Goal: Task Accomplishment & Management: Use online tool/utility

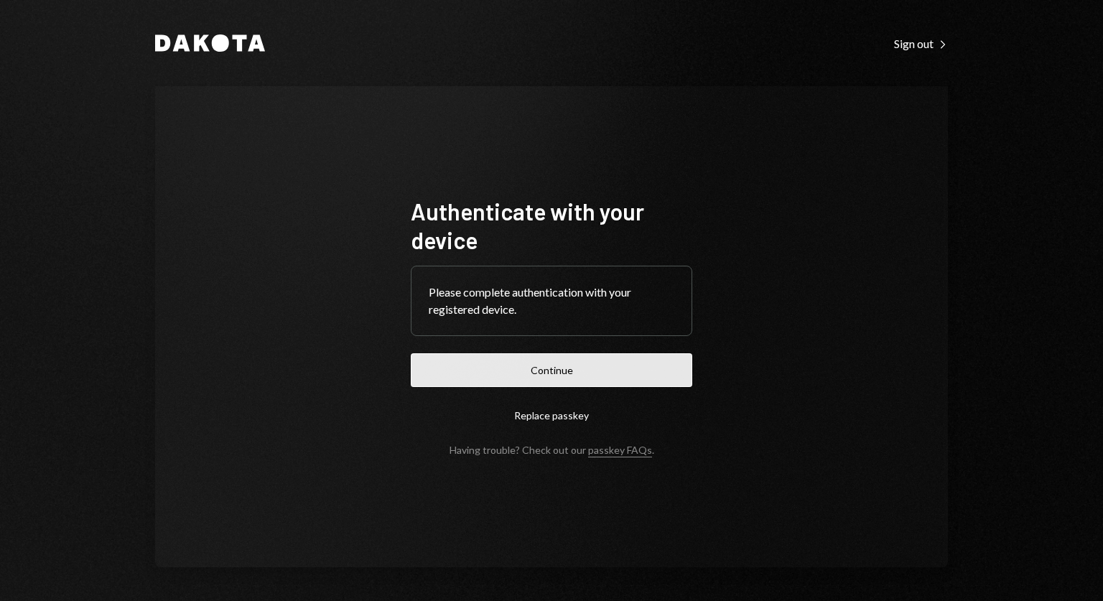
click at [560, 367] on button "Continue" at bounding box center [551, 370] width 281 height 34
click at [581, 366] on button "Continue" at bounding box center [551, 370] width 281 height 34
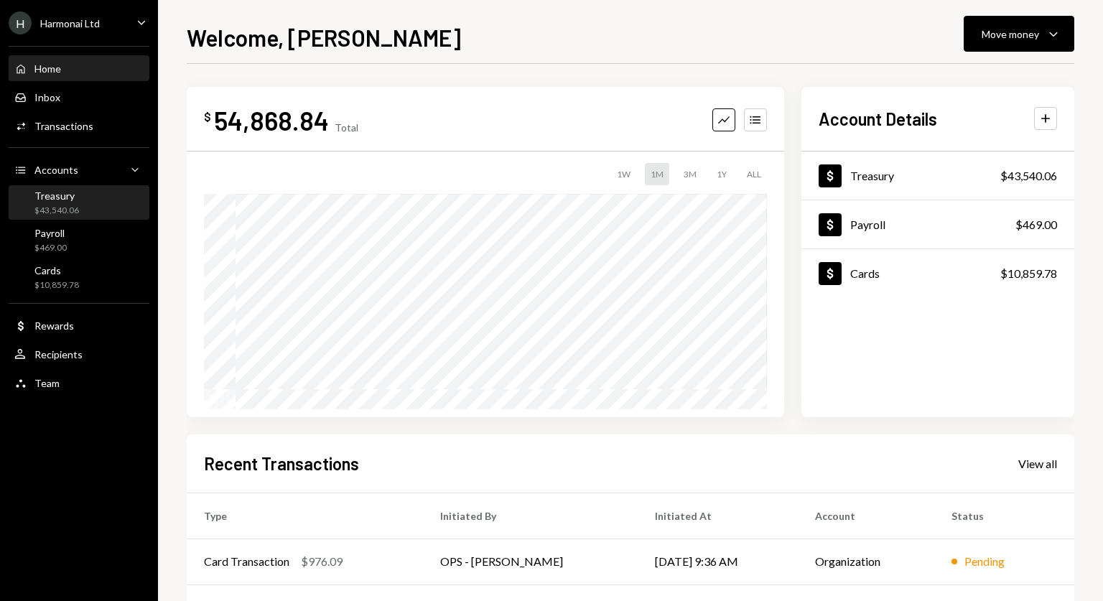
click at [76, 200] on div "Treasury" at bounding box center [56, 196] width 45 height 12
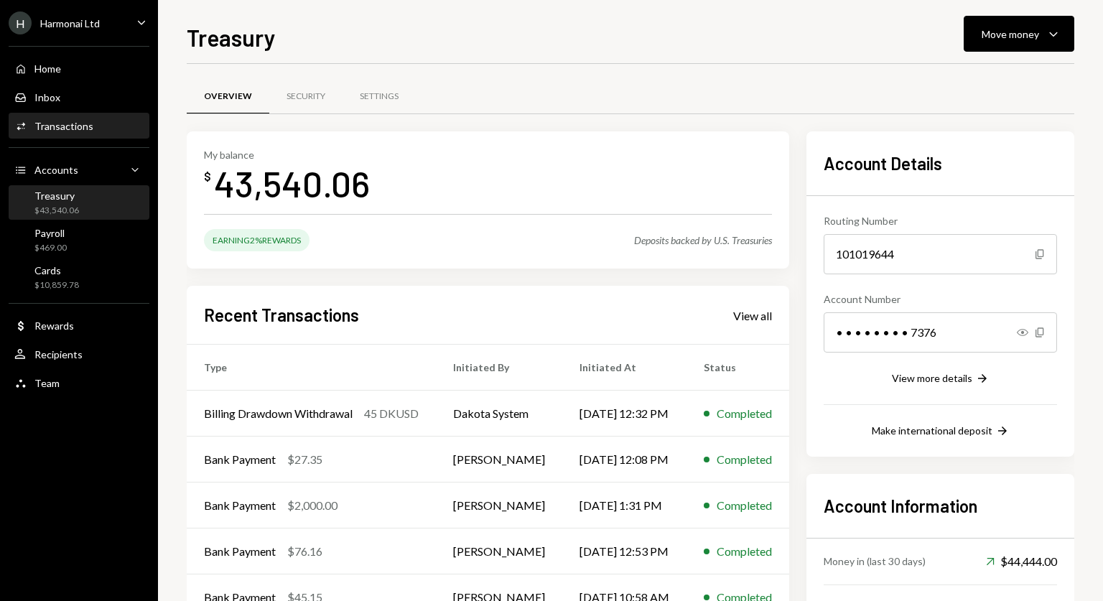
click at [80, 126] on div "Transactions" at bounding box center [63, 126] width 59 height 12
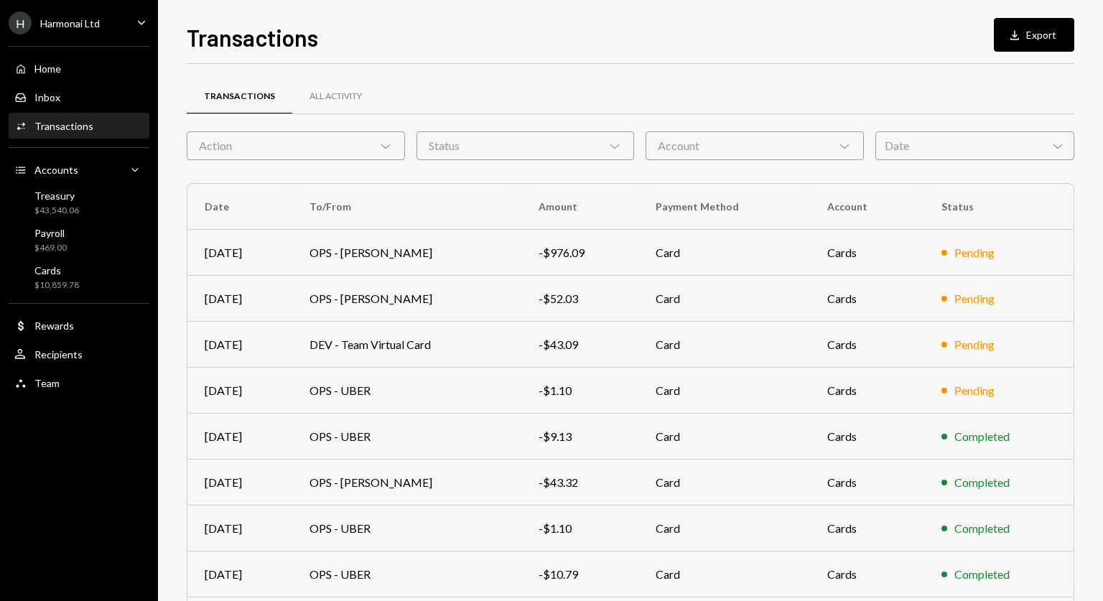
click at [940, 141] on div "Date Chevron Down" at bounding box center [974, 145] width 199 height 29
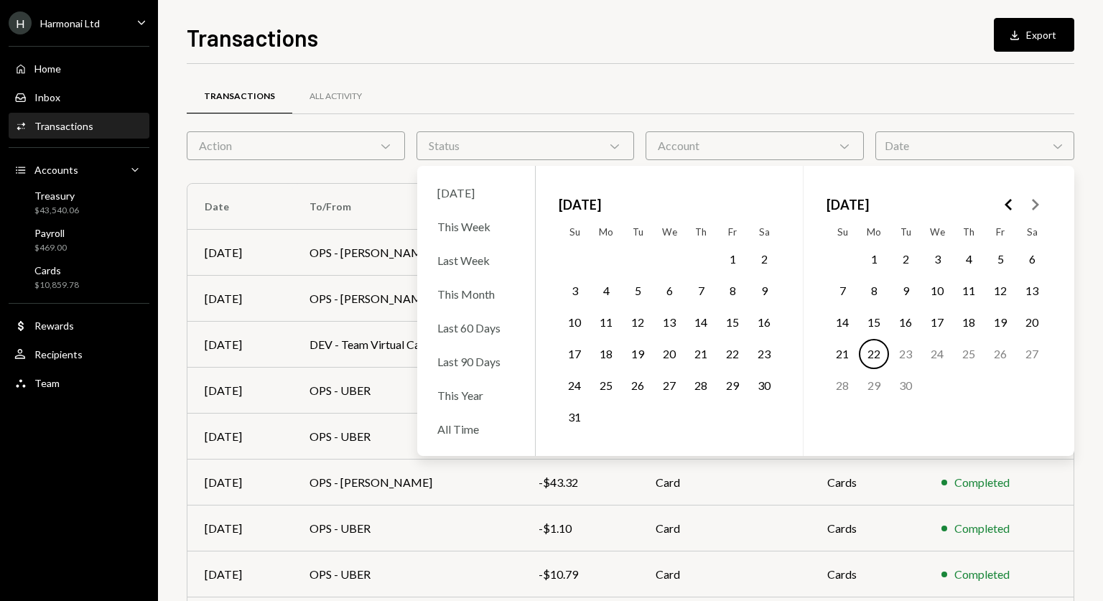
click at [844, 139] on icon "Chevron Down" at bounding box center [844, 146] width 14 height 14
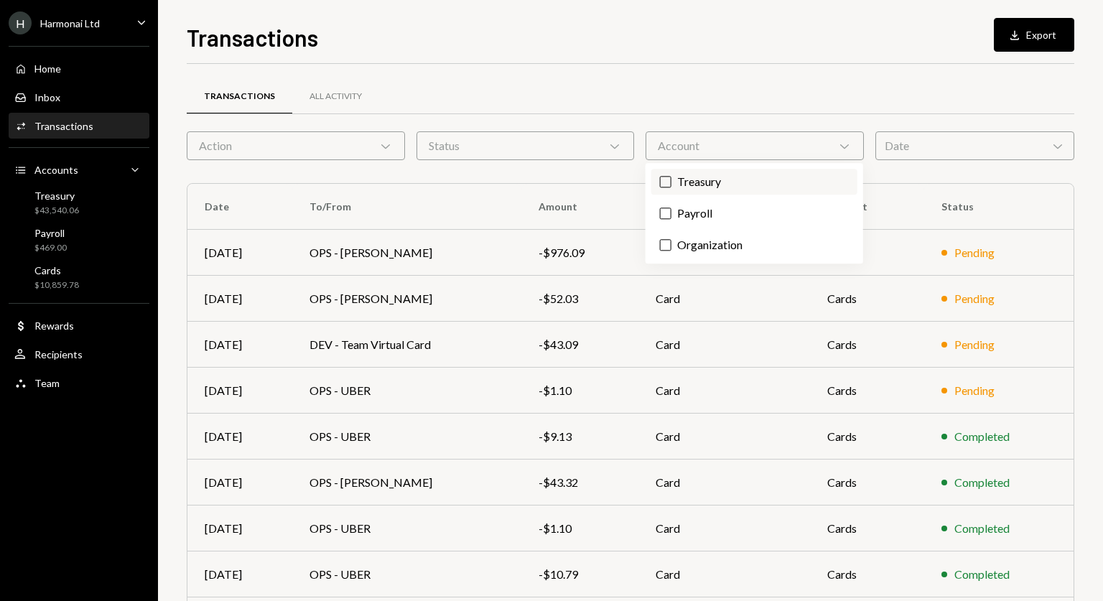
click at [790, 186] on label "Treasury" at bounding box center [754, 182] width 206 height 26
click at [671, 186] on button "Treasury" at bounding box center [665, 181] width 11 height 11
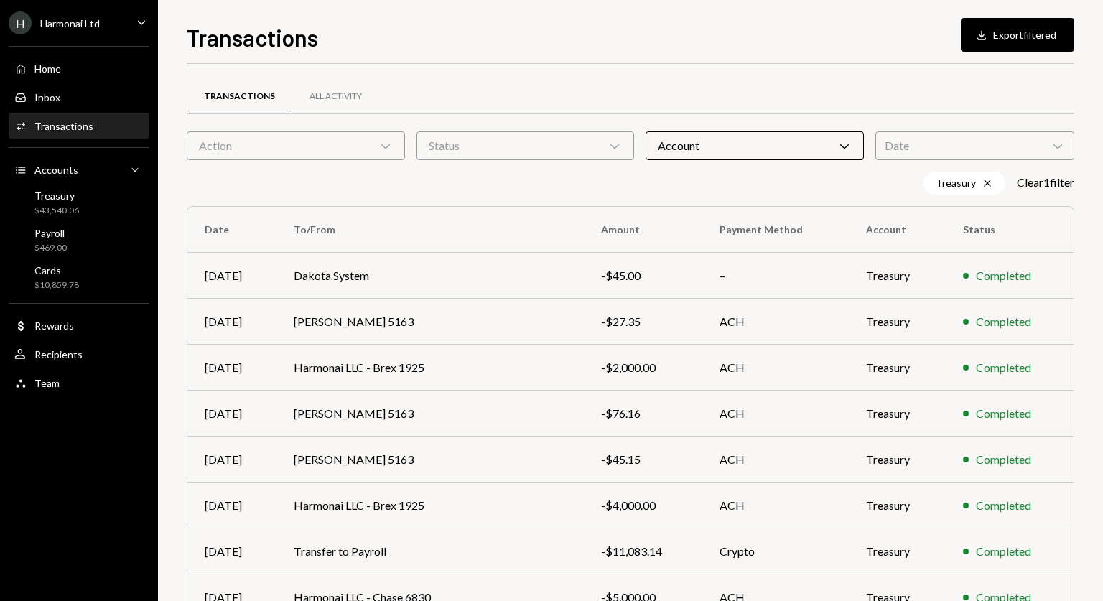
click at [1037, 137] on div "Date Chevron Down" at bounding box center [974, 145] width 199 height 29
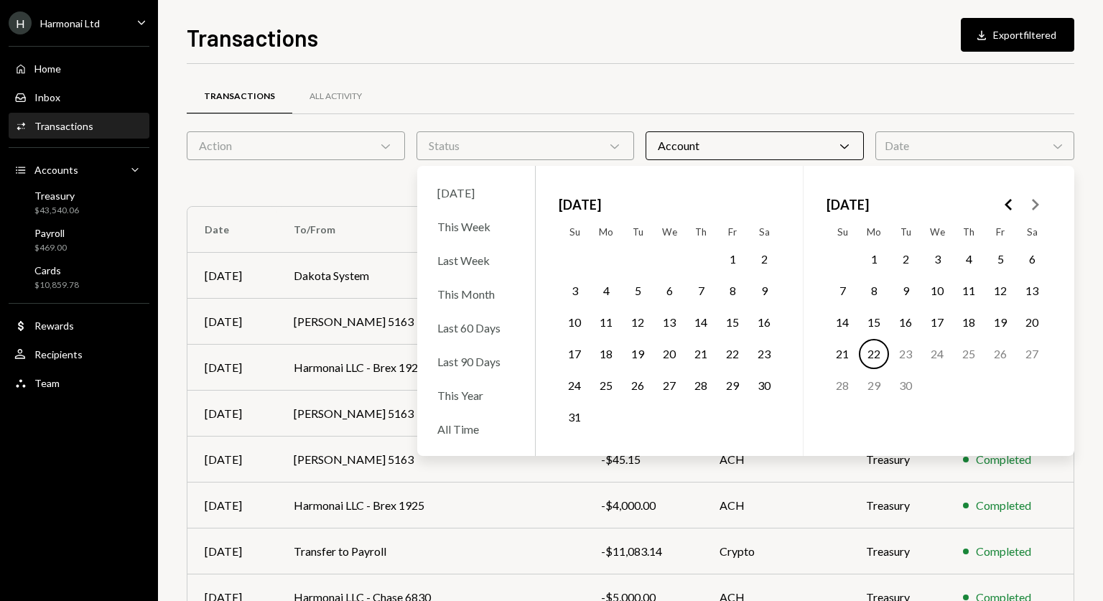
click at [735, 257] on button "1" at bounding box center [732, 259] width 30 height 30
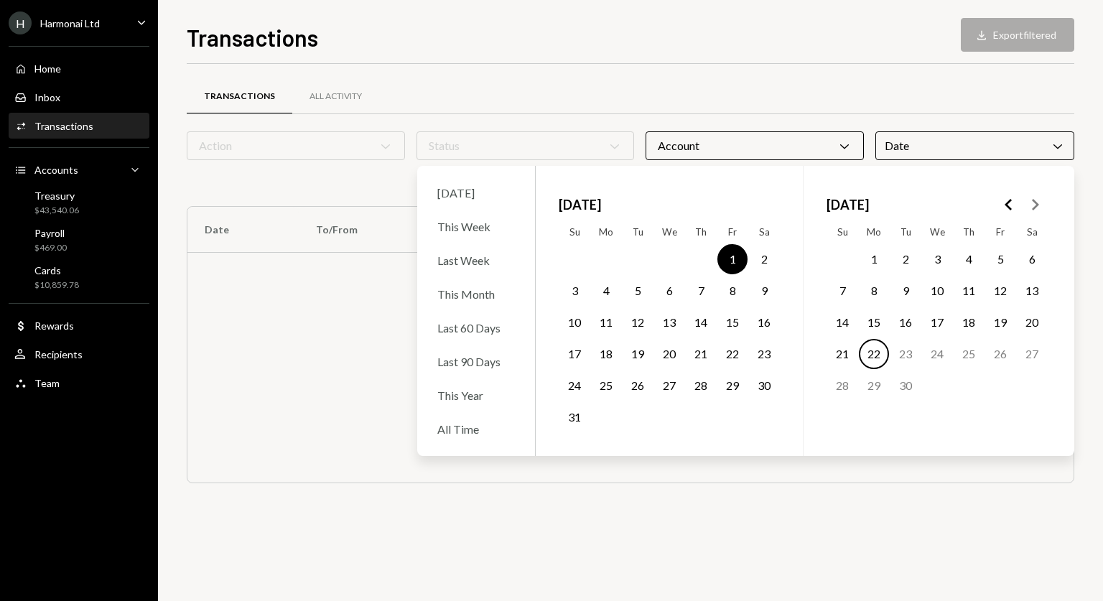
click at [579, 422] on button "31" at bounding box center [574, 417] width 30 height 30
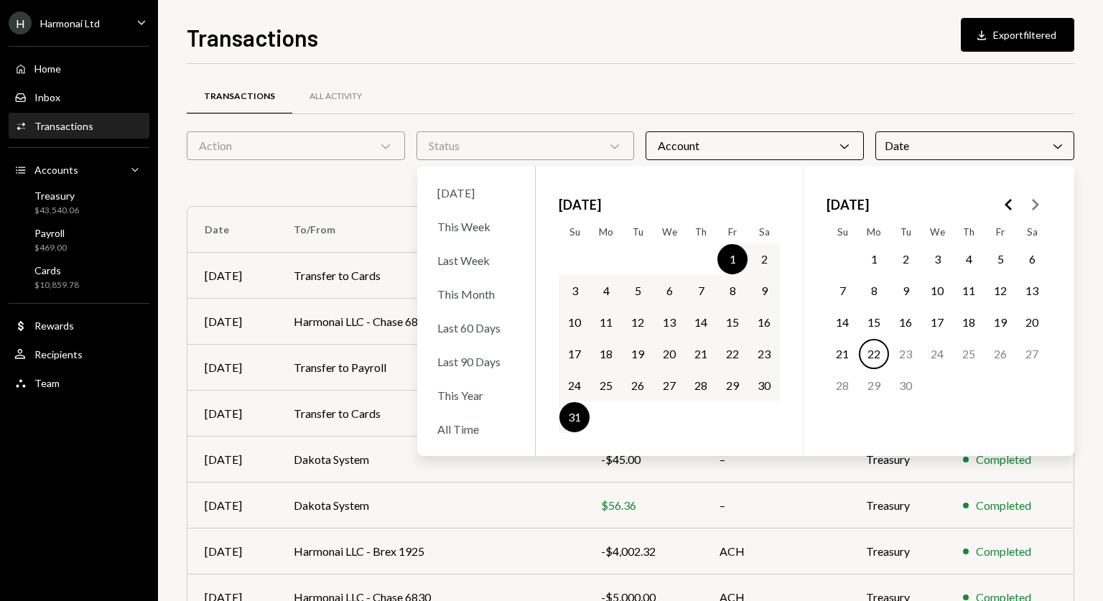
click at [714, 26] on div "Transactions Download Export filtered" at bounding box center [630, 36] width 887 height 32
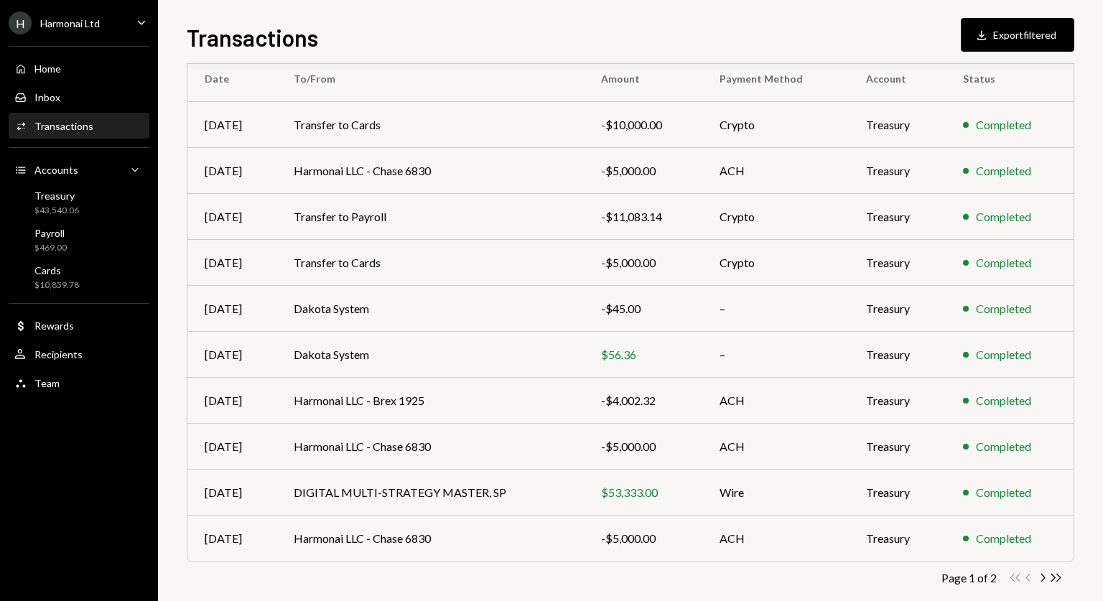
scroll to position [171, 0]
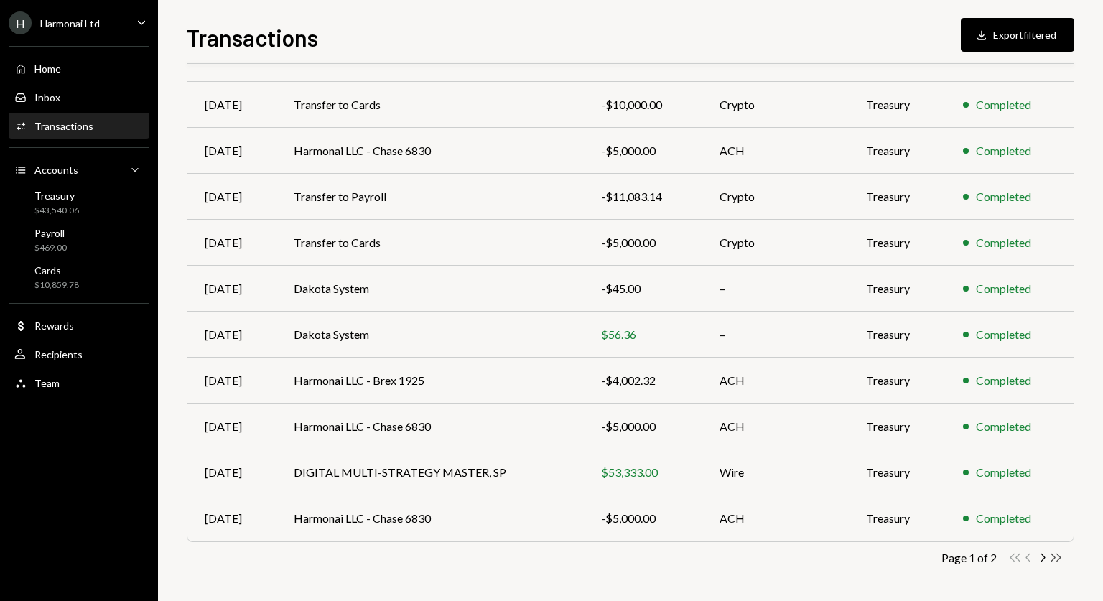
click at [1048, 554] on div "Double Arrow Left Chevron Left Chevron Right Double Arrow Right" at bounding box center [1035, 558] width 55 height 14
click at [1042, 556] on icon "Chevron Right" at bounding box center [1042, 558] width 14 height 14
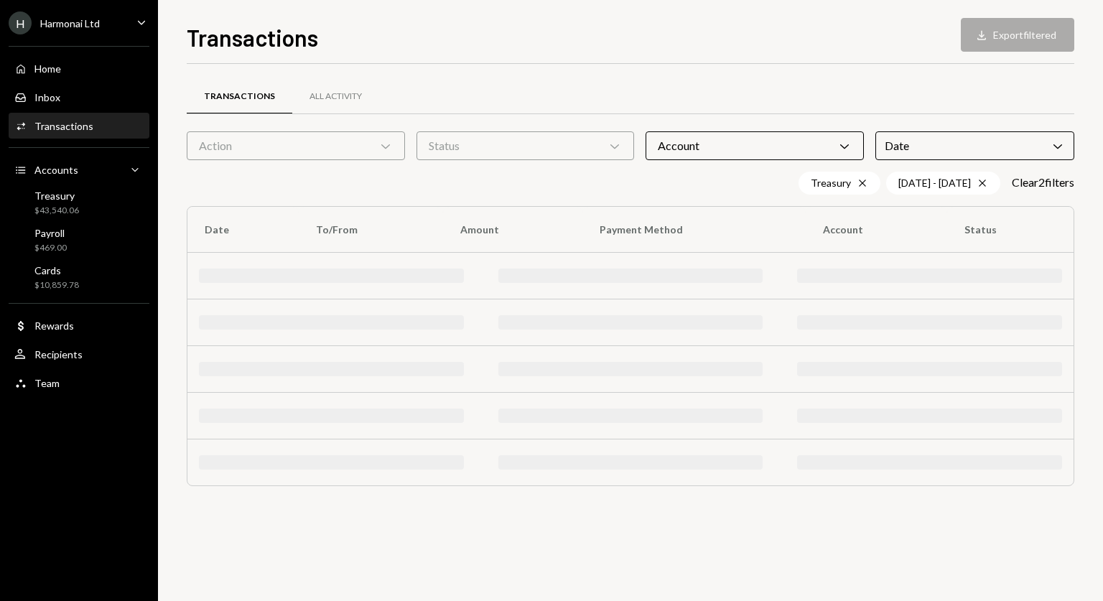
scroll to position [0, 0]
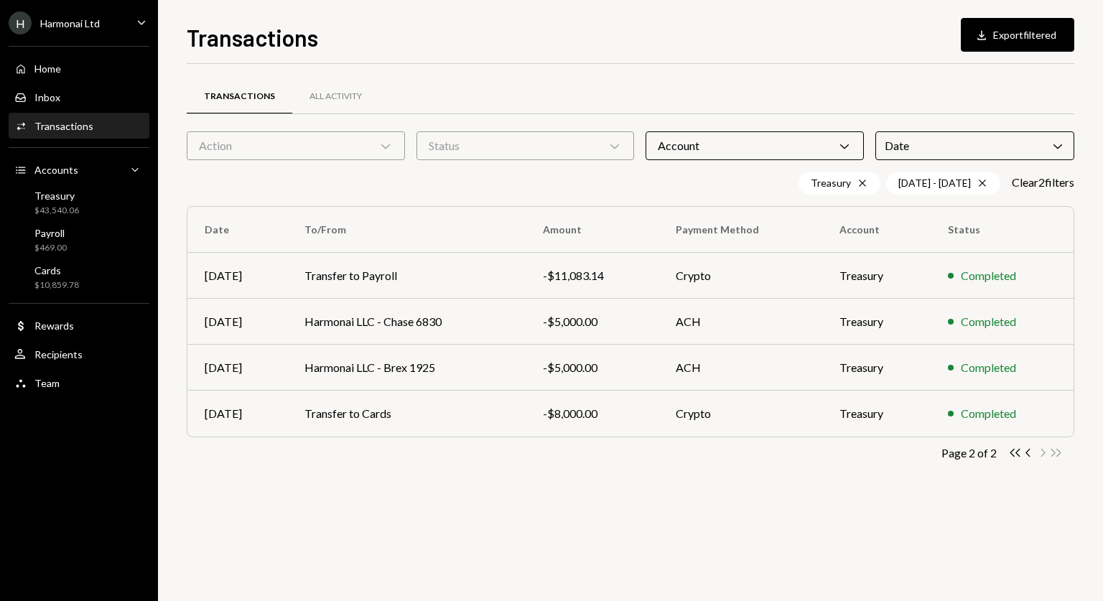
click at [837, 144] on icon "Chevron Down" at bounding box center [844, 146] width 14 height 14
click at [665, 213] on button "Payroll" at bounding box center [665, 212] width 11 height 11
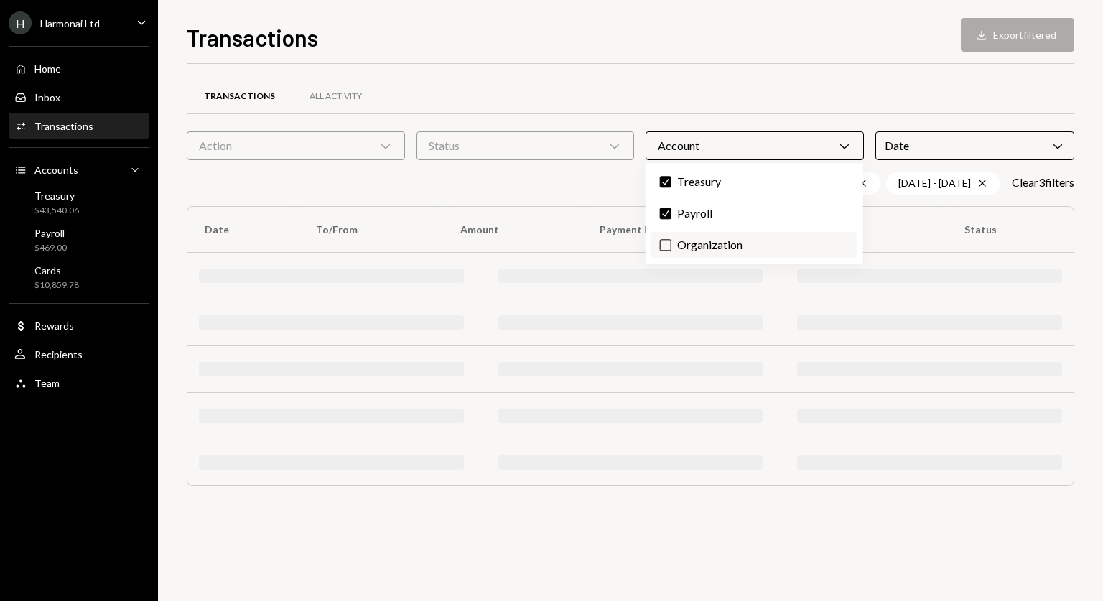
click at [668, 239] on button "Organization" at bounding box center [665, 244] width 11 height 11
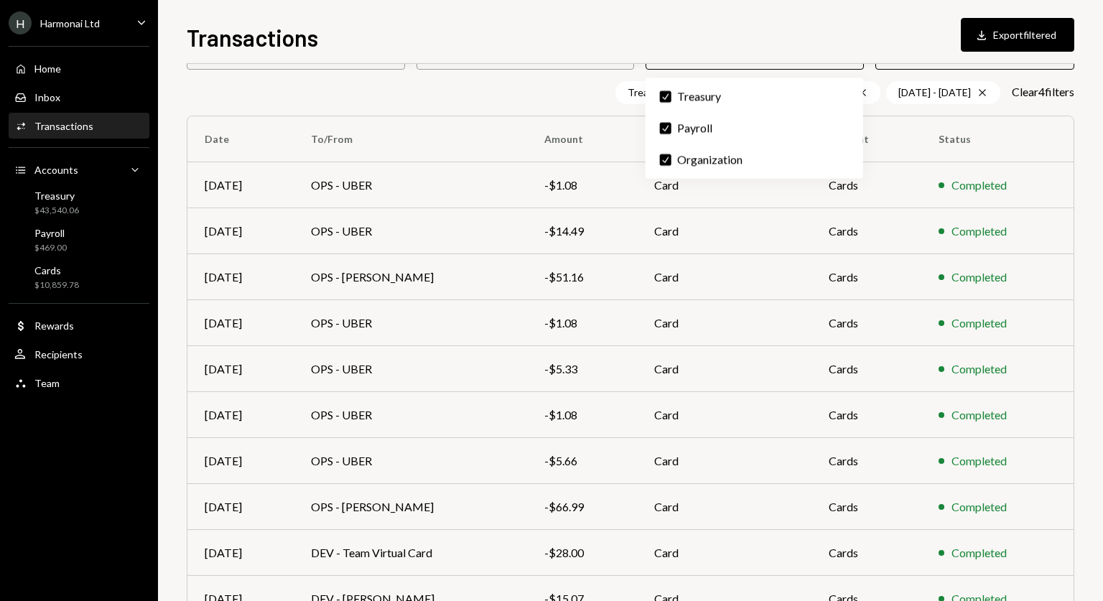
scroll to position [84, 0]
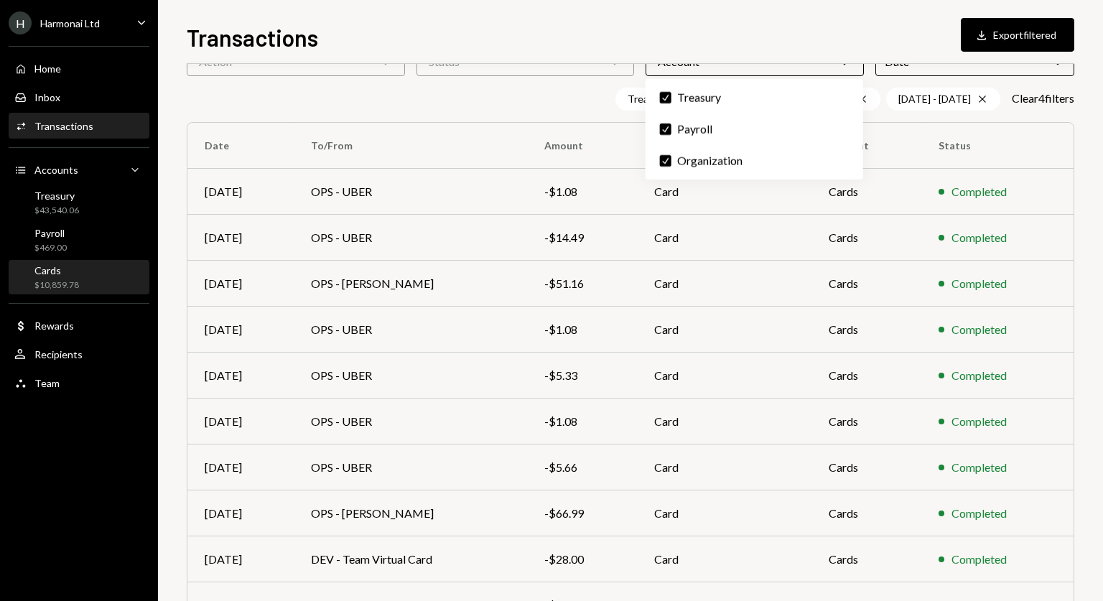
click at [86, 286] on div "Cards $10,859.78" at bounding box center [78, 277] width 129 height 27
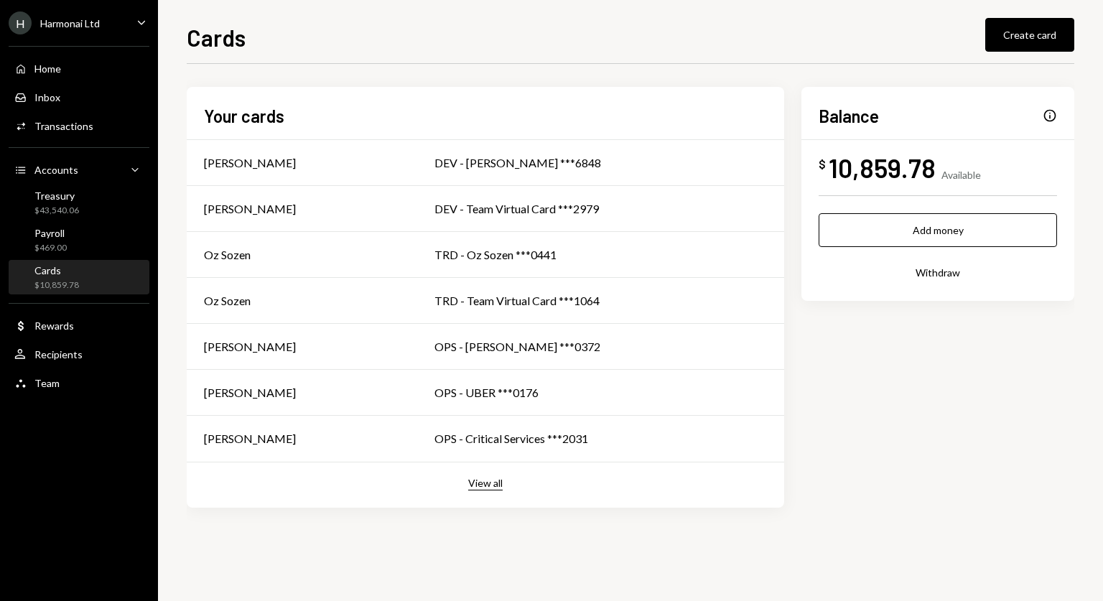
click at [474, 482] on button "View all" at bounding box center [485, 484] width 34 height 14
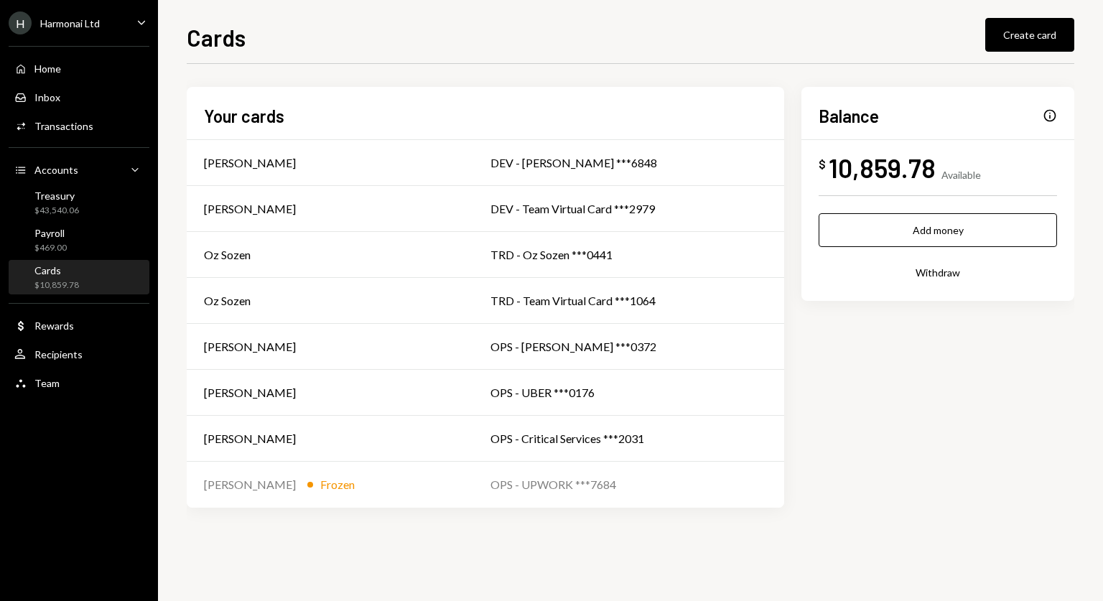
click at [70, 274] on div "Cards" at bounding box center [56, 270] width 45 height 12
click at [52, 246] on div "$469.00" at bounding box center [50, 248] width 32 height 12
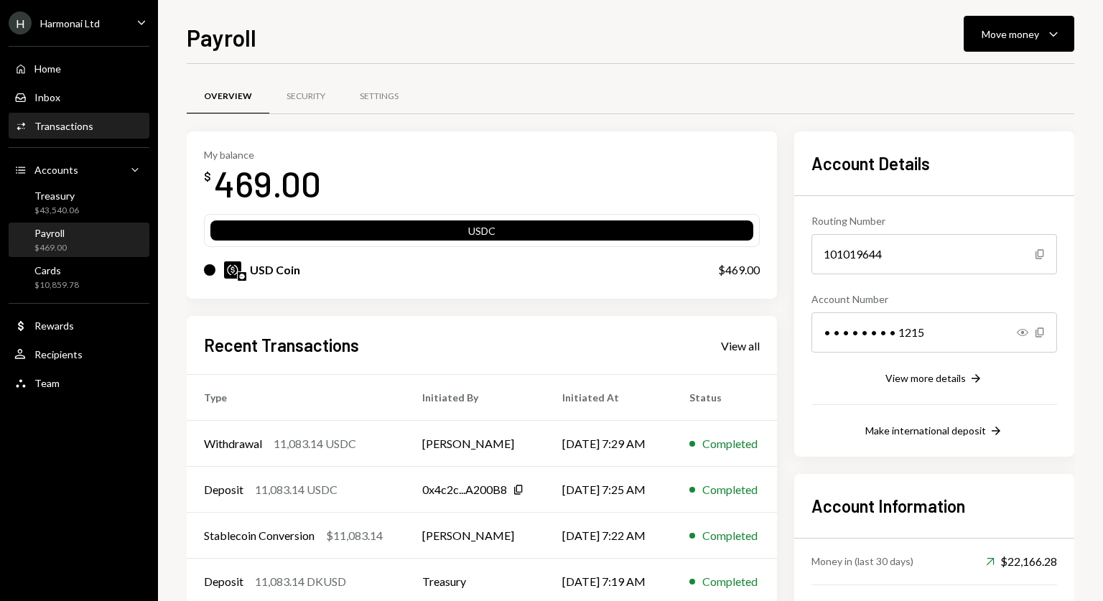
click at [55, 124] on div "Transactions" at bounding box center [63, 126] width 59 height 12
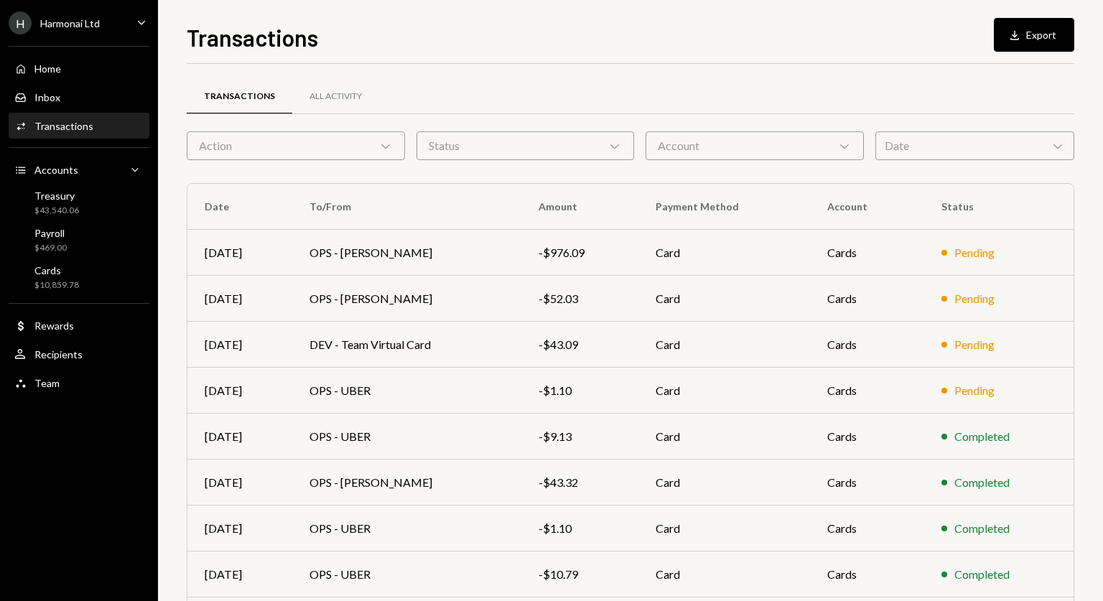
click at [836, 151] on div "Account Chevron Down" at bounding box center [754, 145] width 218 height 29
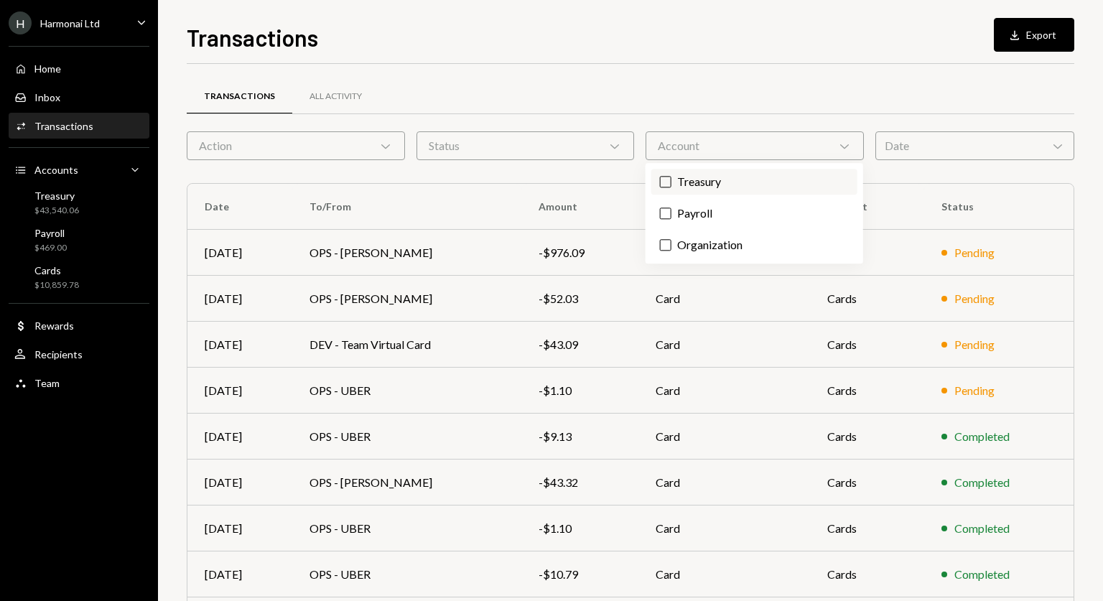
click at [758, 186] on label "Treasury" at bounding box center [754, 182] width 206 height 26
click at [671, 186] on button "Treasury" at bounding box center [665, 181] width 11 height 11
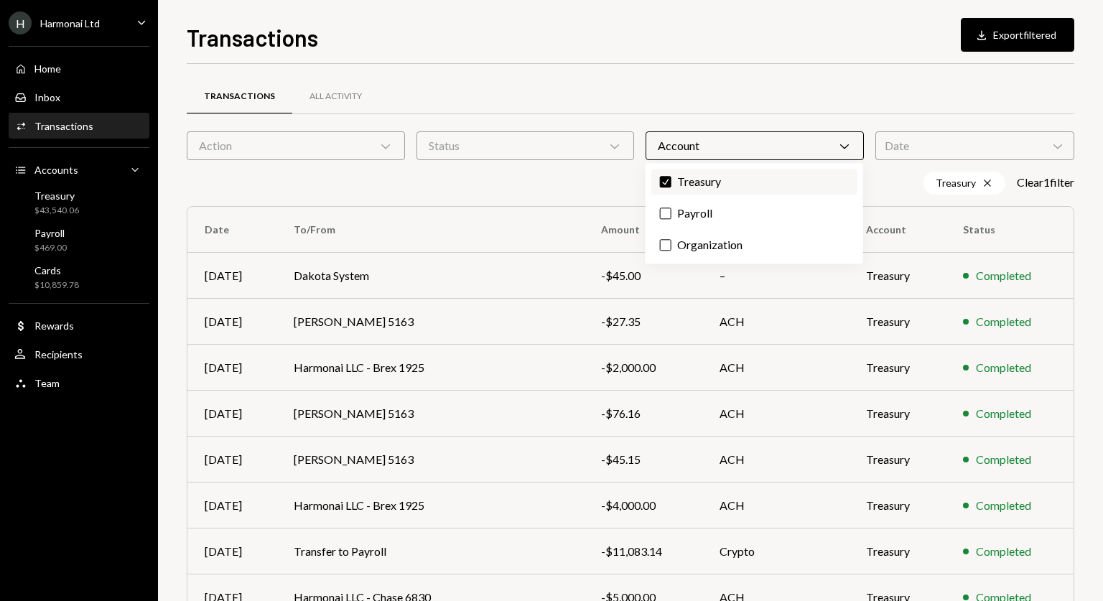
click at [743, 179] on label "Check Treasury" at bounding box center [754, 182] width 206 height 26
click at [671, 179] on button "Check" at bounding box center [665, 181] width 11 height 11
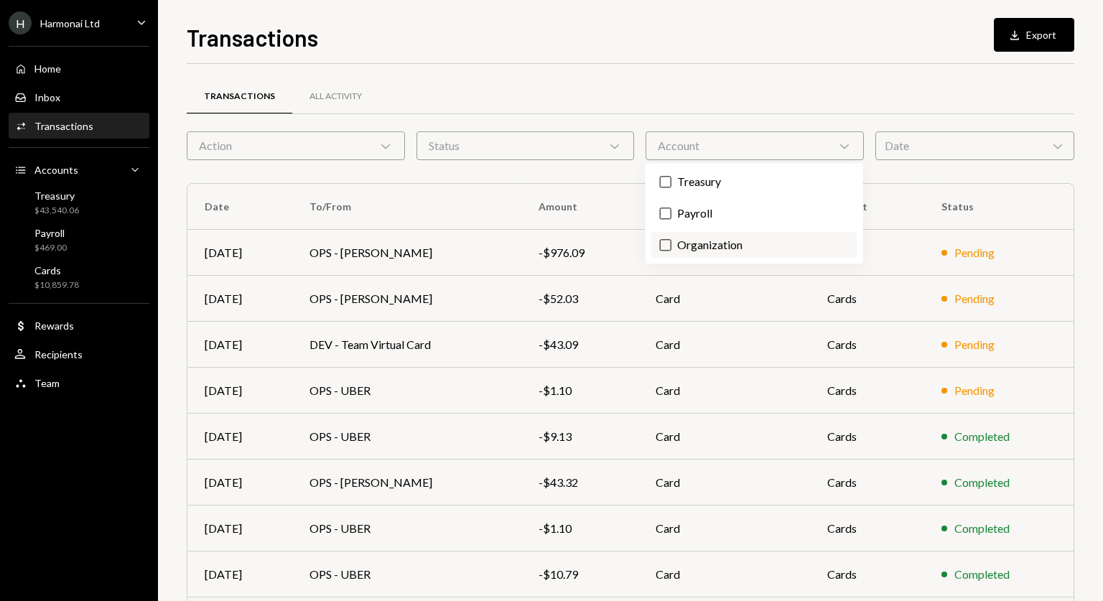
click at [739, 244] on label "Organization" at bounding box center [754, 245] width 206 height 26
click at [671, 244] on button "Organization" at bounding box center [665, 244] width 11 height 11
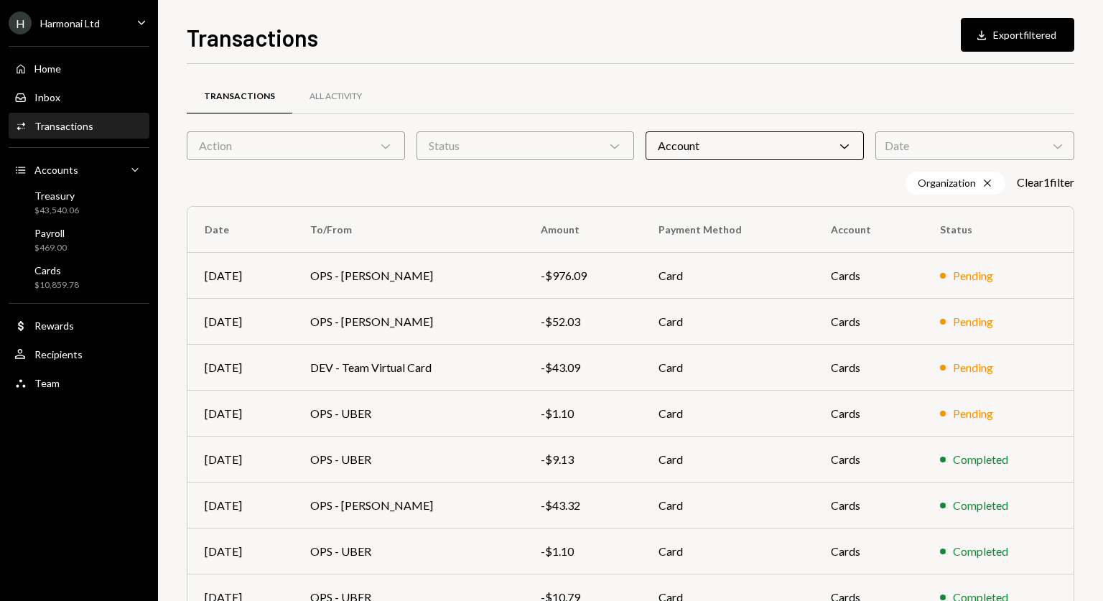
click at [896, 47] on div "Transactions Download Export filtered" at bounding box center [630, 36] width 887 height 32
click at [1060, 141] on icon "Chevron Down" at bounding box center [1057, 146] width 14 height 14
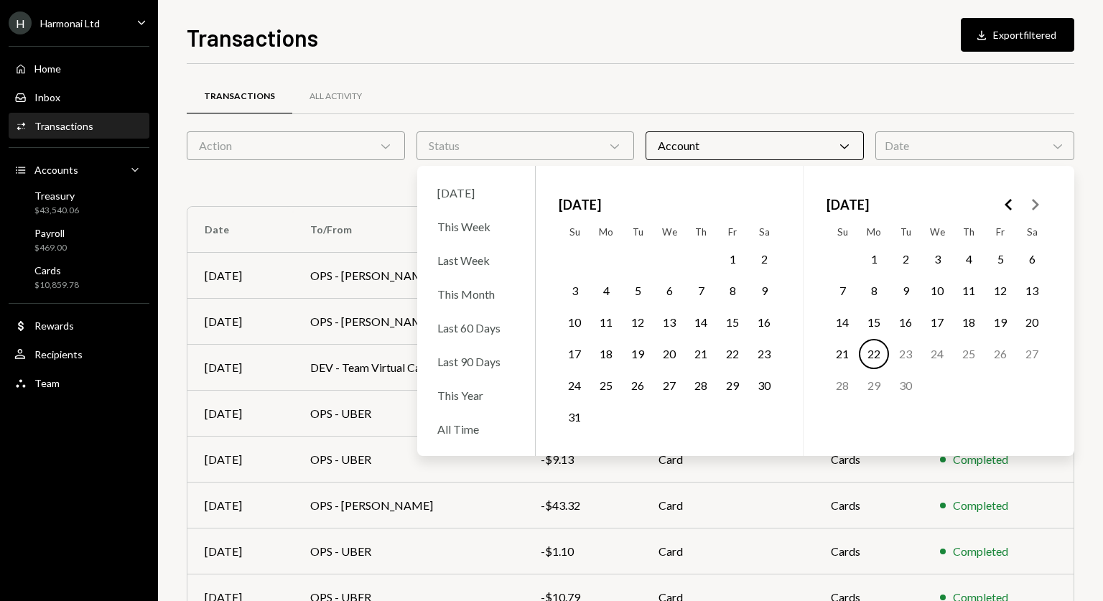
click at [729, 259] on button "1" at bounding box center [732, 259] width 30 height 30
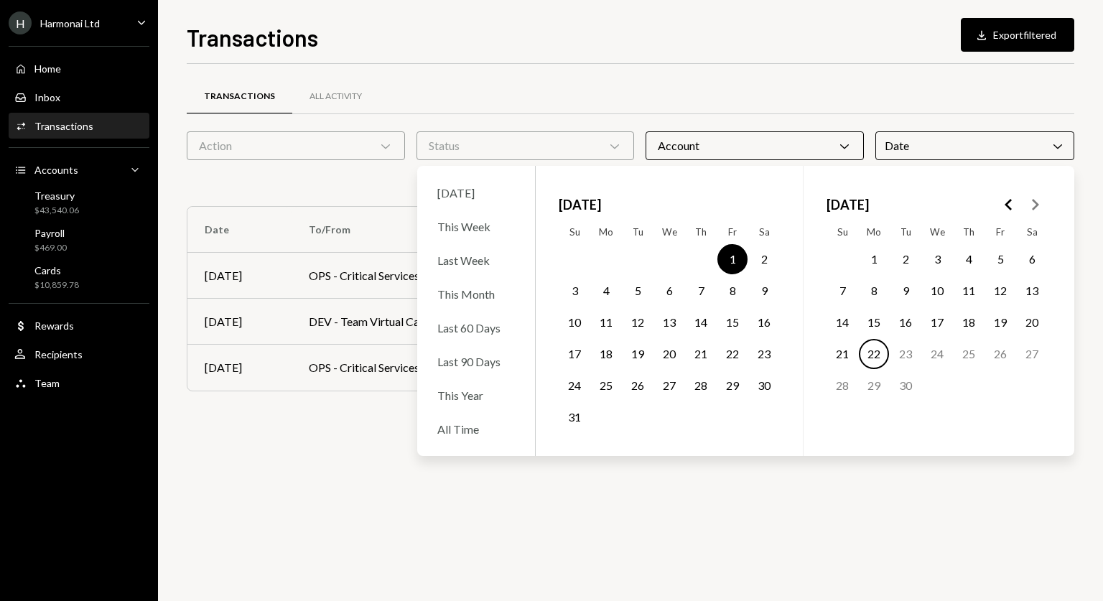
click at [576, 416] on button "31" at bounding box center [574, 417] width 30 height 30
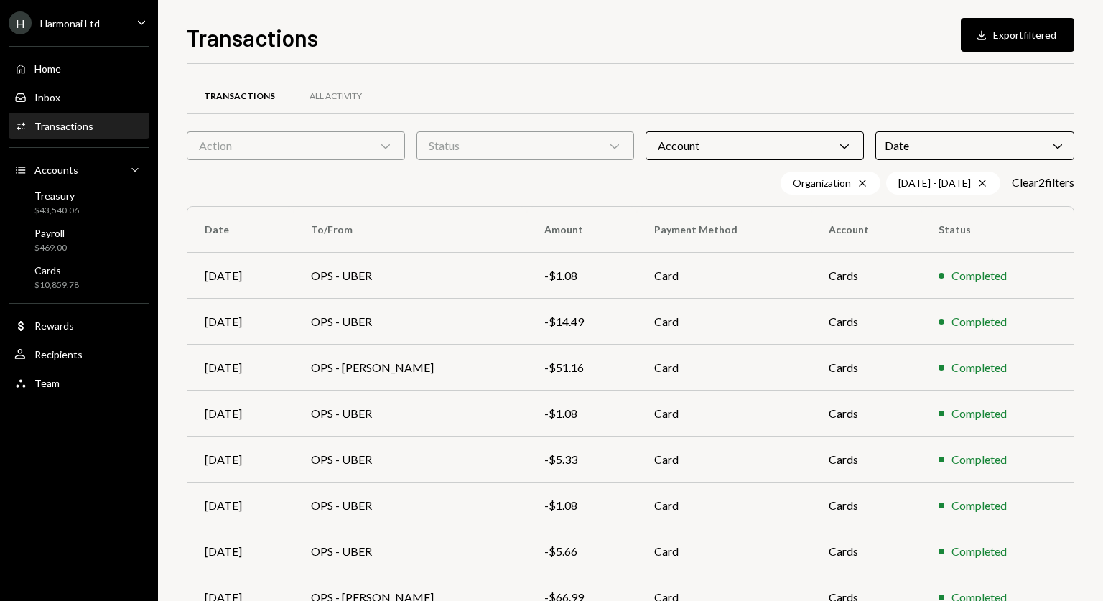
click at [699, 71] on div "Transactions All Activity Action Chevron Down Status Chevron Down Account Chevr…" at bounding box center [630, 418] width 887 height 709
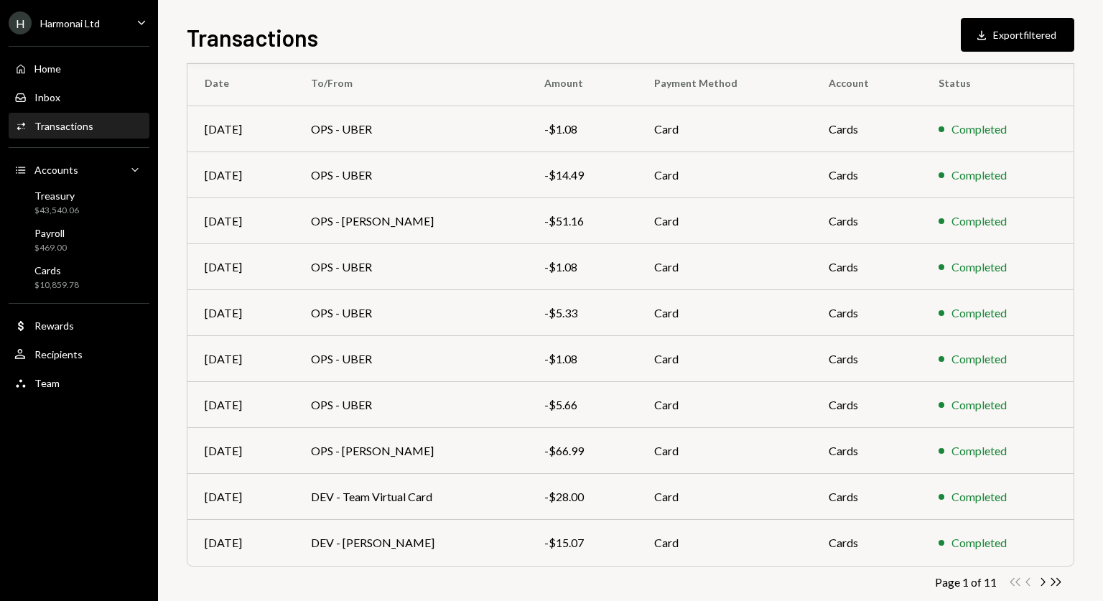
scroll to position [148, 0]
click at [1006, 30] on button "Download Export filtered" at bounding box center [1017, 35] width 113 height 34
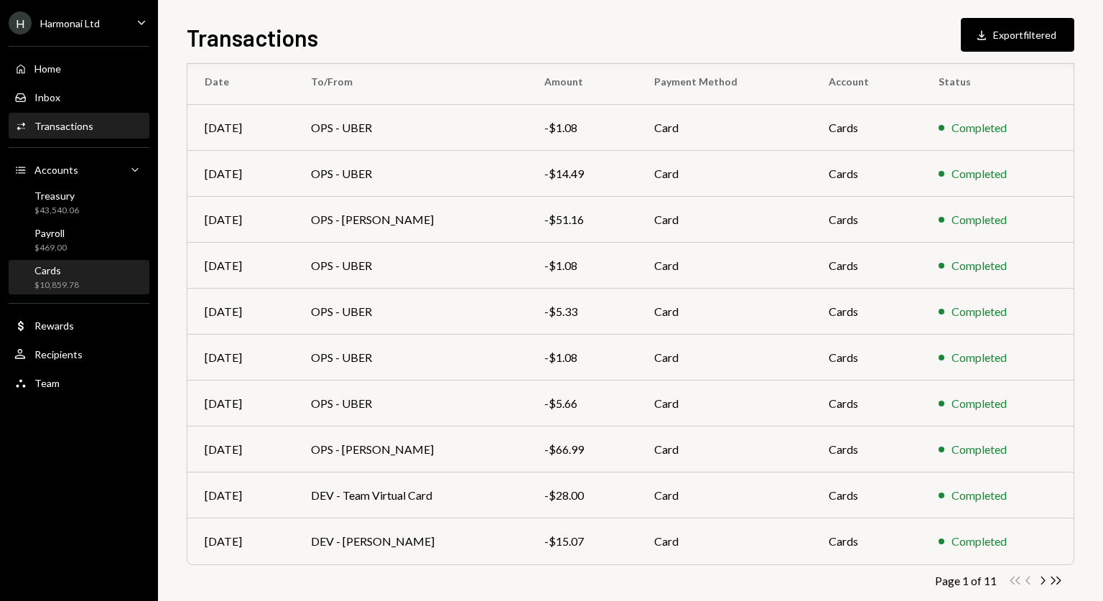
click at [99, 274] on div "Cards $10,859.78" at bounding box center [78, 277] width 129 height 27
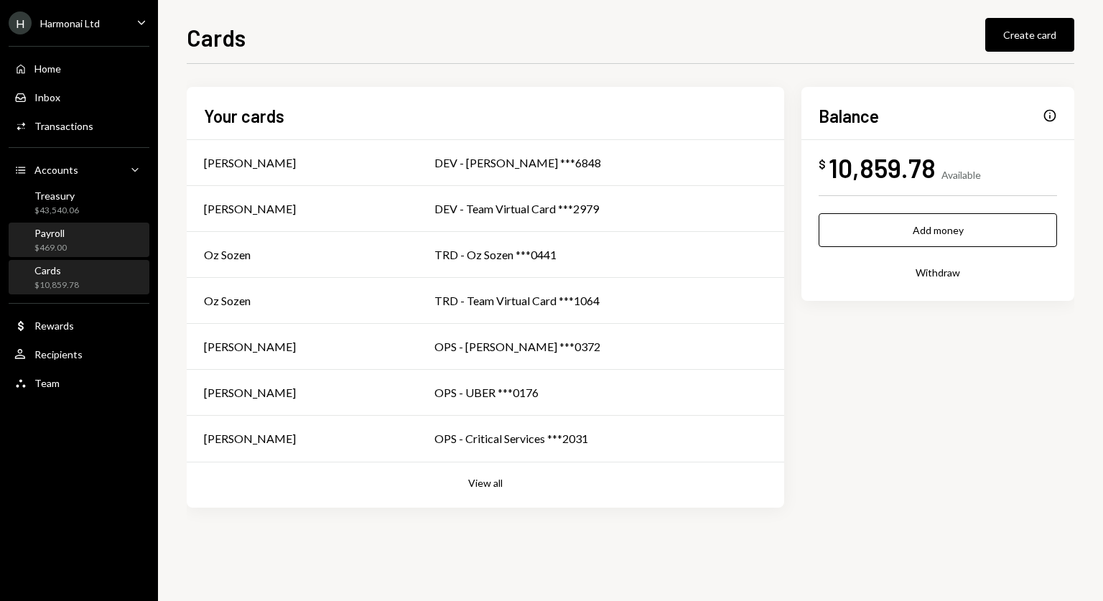
click at [62, 249] on div "$469.00" at bounding box center [50, 248] width 32 height 12
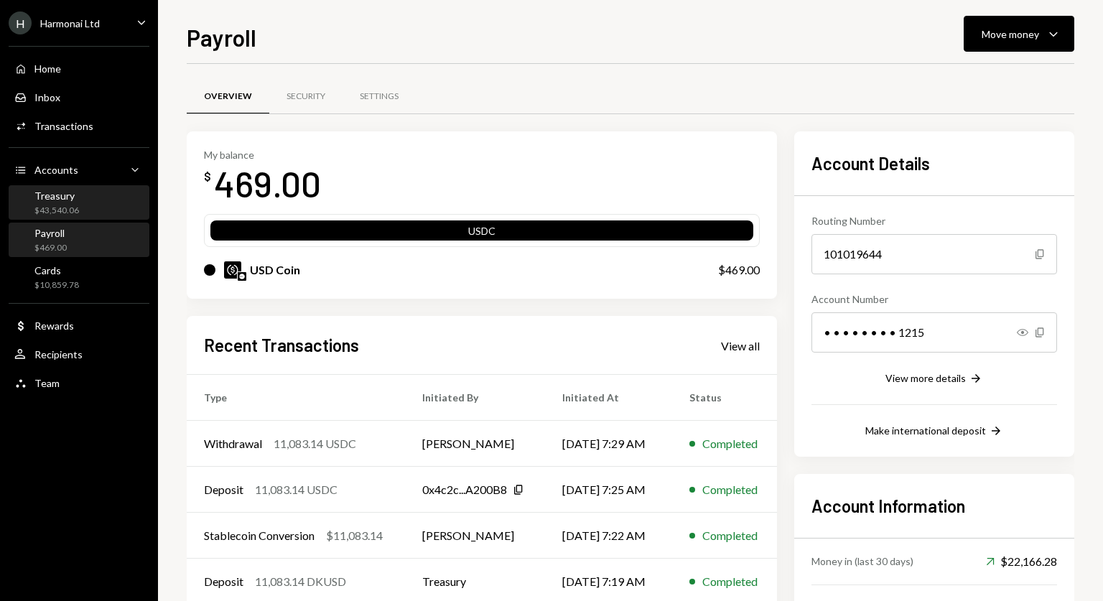
click at [88, 203] on div "Treasury $43,540.06" at bounding box center [78, 203] width 129 height 27
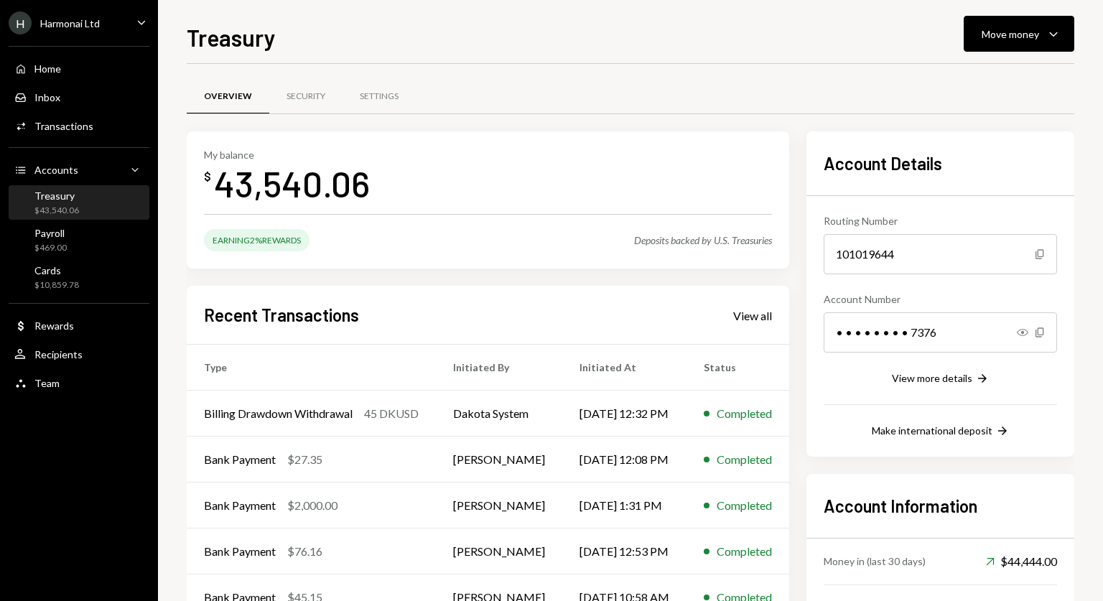
drag, startPoint x: 1101, startPoint y: 162, endPoint x: 1101, endPoint y: 225, distance: 62.5
click at [1101, 225] on div "Treasury Move money Caret Down Overview Security Settings My balance $ 43,540.0…" at bounding box center [630, 300] width 945 height 601
click at [72, 129] on div "Transactions" at bounding box center [63, 126] width 59 height 12
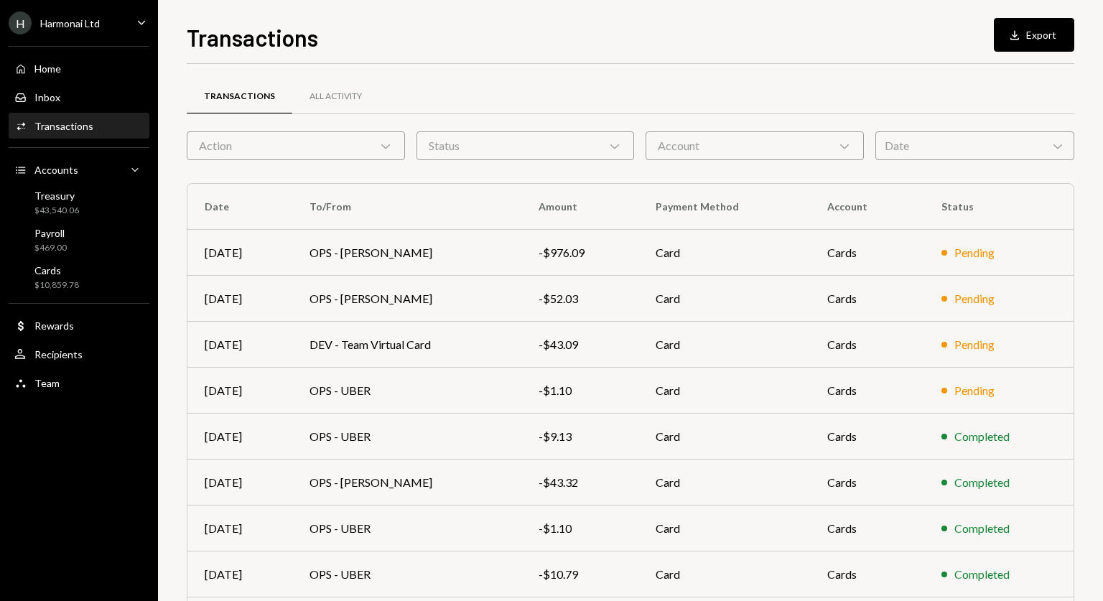
click at [940, 144] on div "Date Chevron Down" at bounding box center [974, 145] width 199 height 29
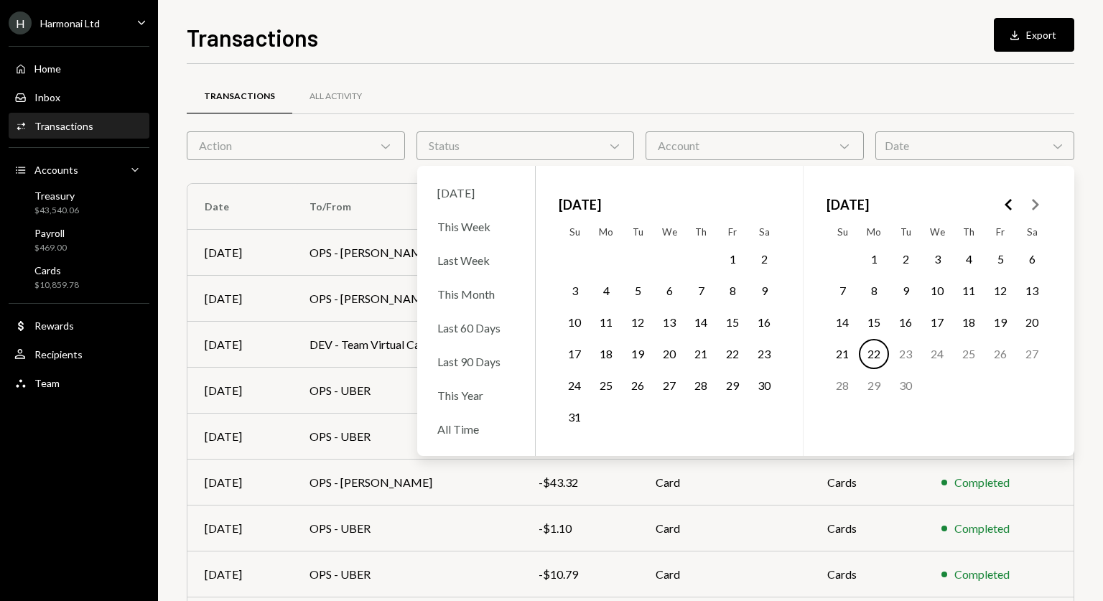
click at [731, 258] on button "1" at bounding box center [732, 259] width 30 height 30
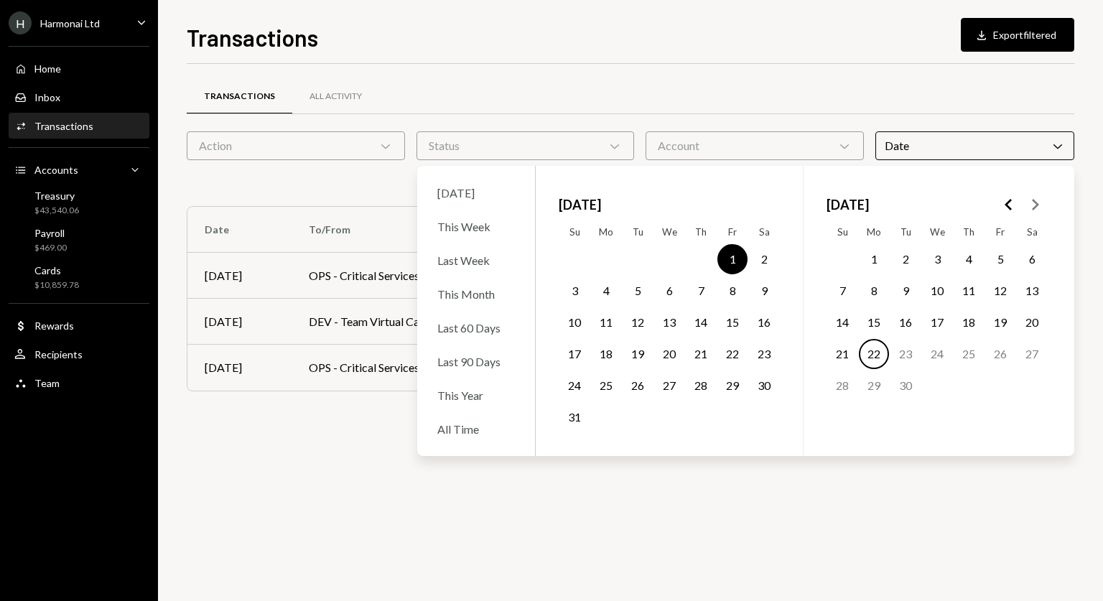
click at [573, 419] on button "31" at bounding box center [574, 417] width 30 height 30
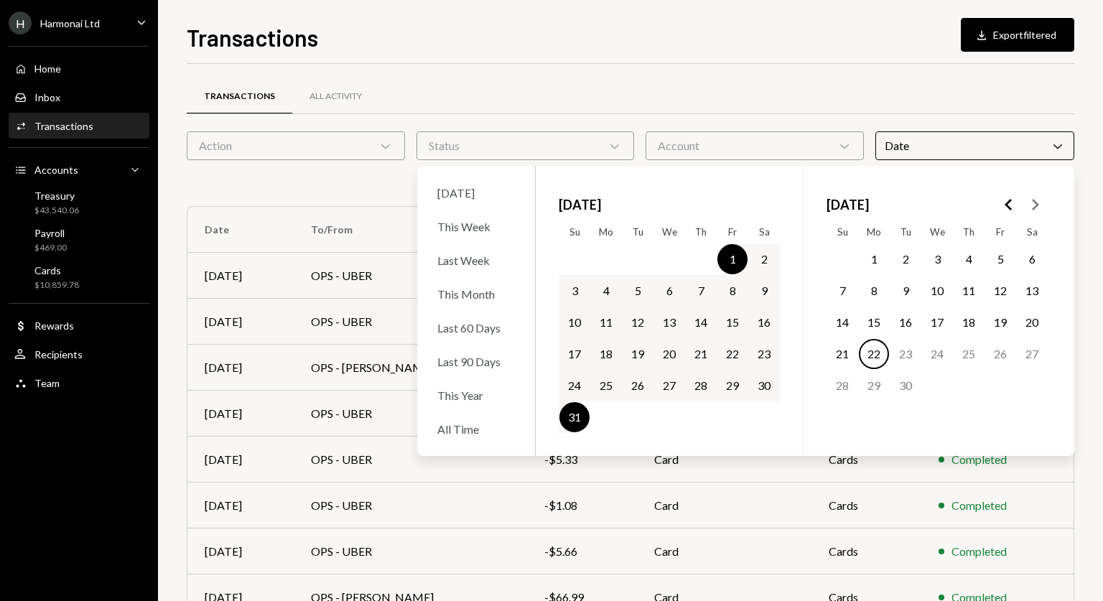
click at [728, 55] on div "Transactions Download Export filtered Transactions All Activity Action Chevron …" at bounding box center [630, 310] width 887 height 581
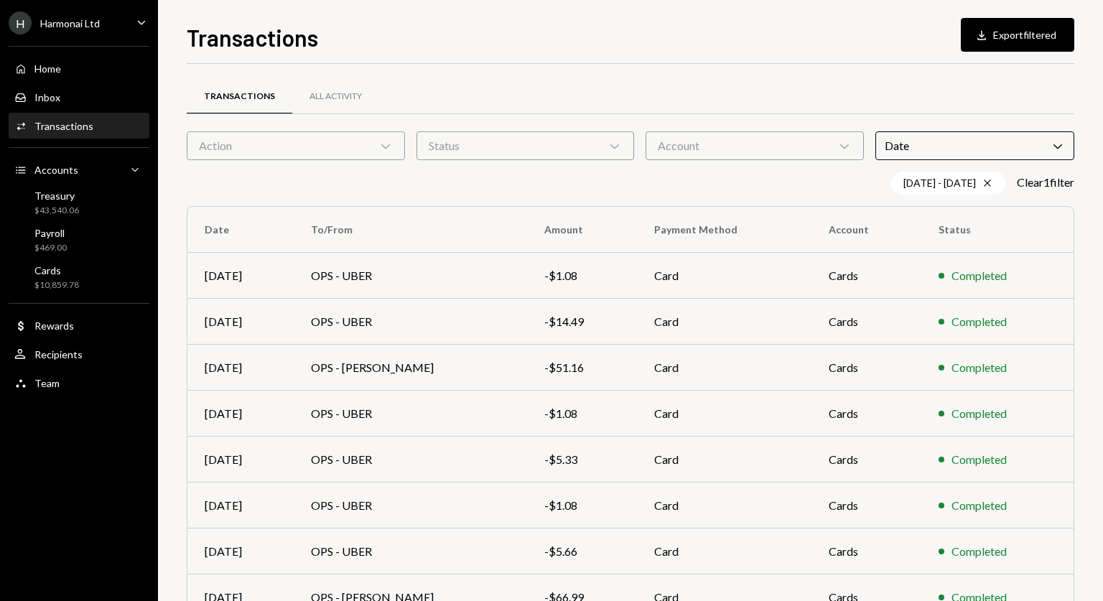
click at [811, 144] on div "Account Chevron Down" at bounding box center [754, 145] width 218 height 29
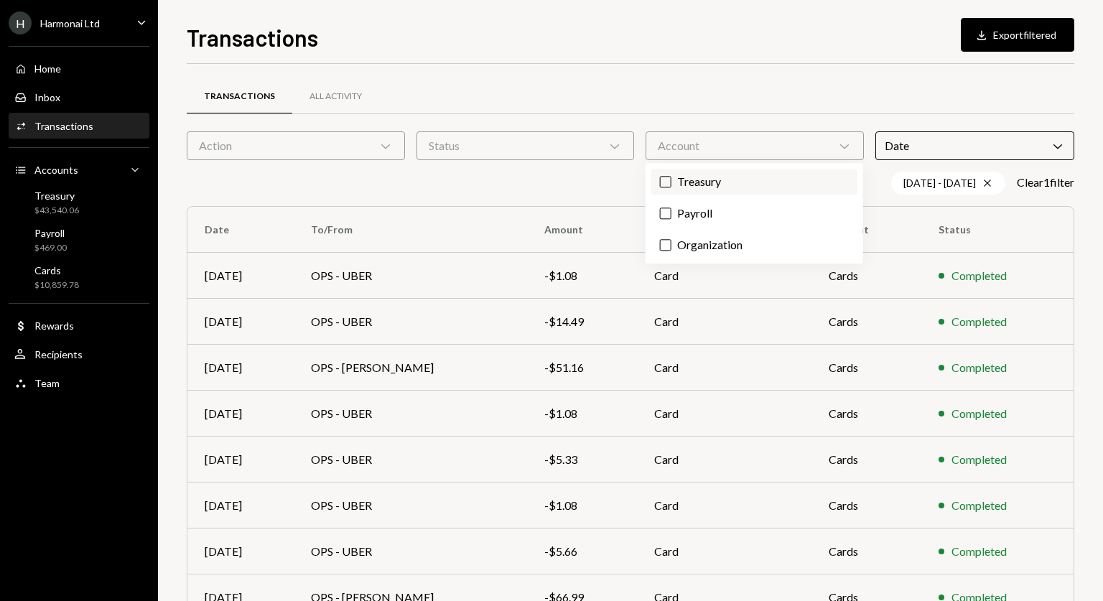
click at [672, 182] on label "Treasury" at bounding box center [754, 182] width 206 height 26
click at [671, 182] on button "Treasury" at bounding box center [665, 181] width 11 height 11
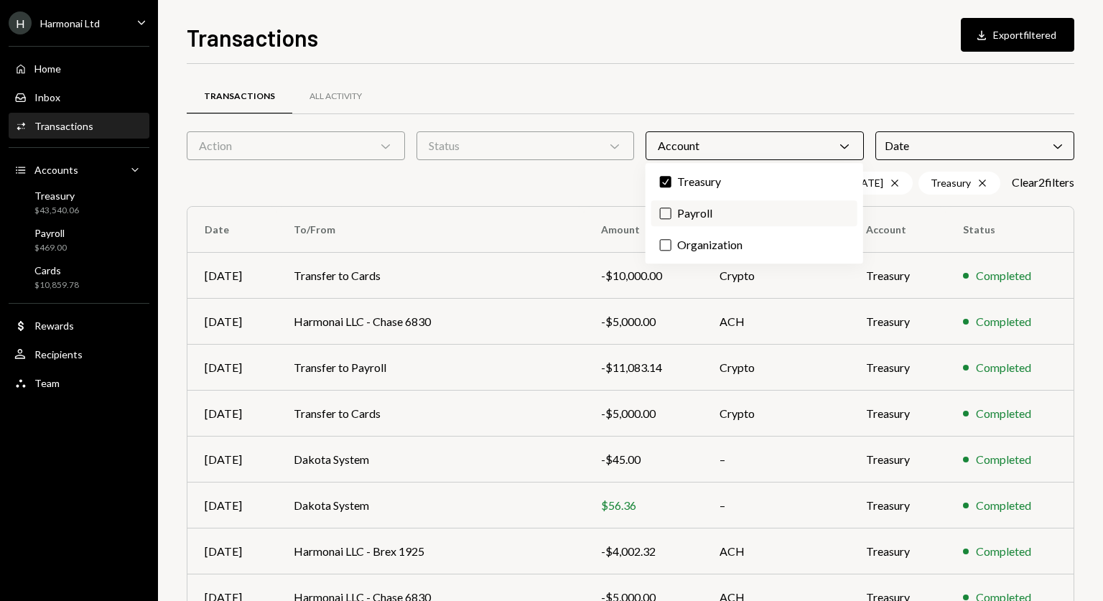
click at [665, 215] on button "Payroll" at bounding box center [665, 212] width 11 height 11
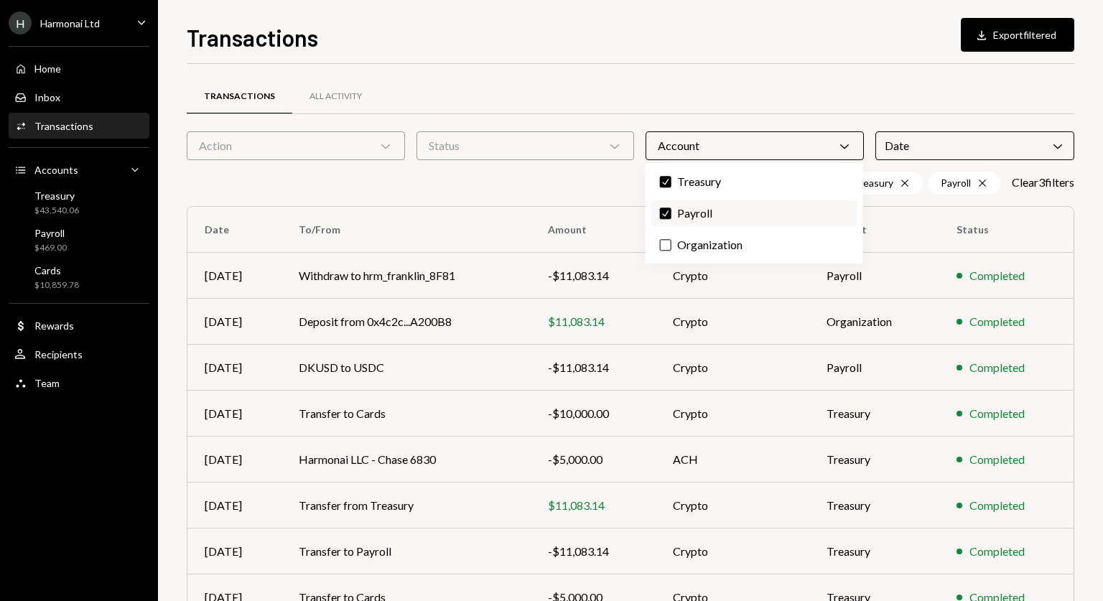
click at [665, 215] on button "Check" at bounding box center [665, 212] width 11 height 11
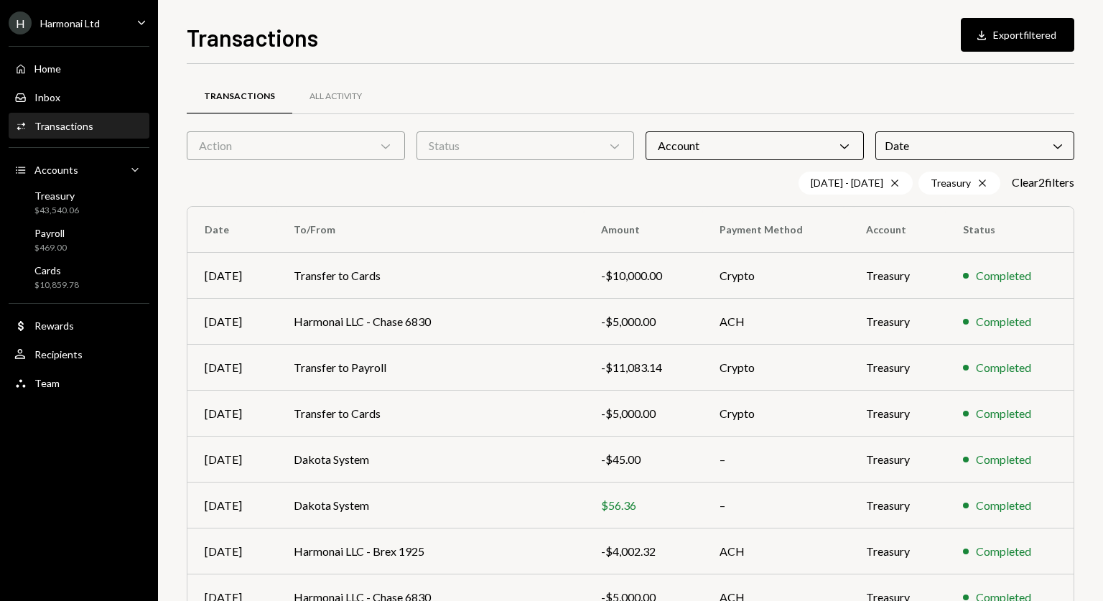
drag, startPoint x: 1101, startPoint y: 216, endPoint x: 1101, endPoint y: 311, distance: 94.8
click at [1101, 311] on div "Transactions Download Export filtered Transactions All Activity Action Chevron …" at bounding box center [630, 300] width 945 height 601
click at [794, 144] on div "Account Chevron Down" at bounding box center [754, 145] width 218 height 29
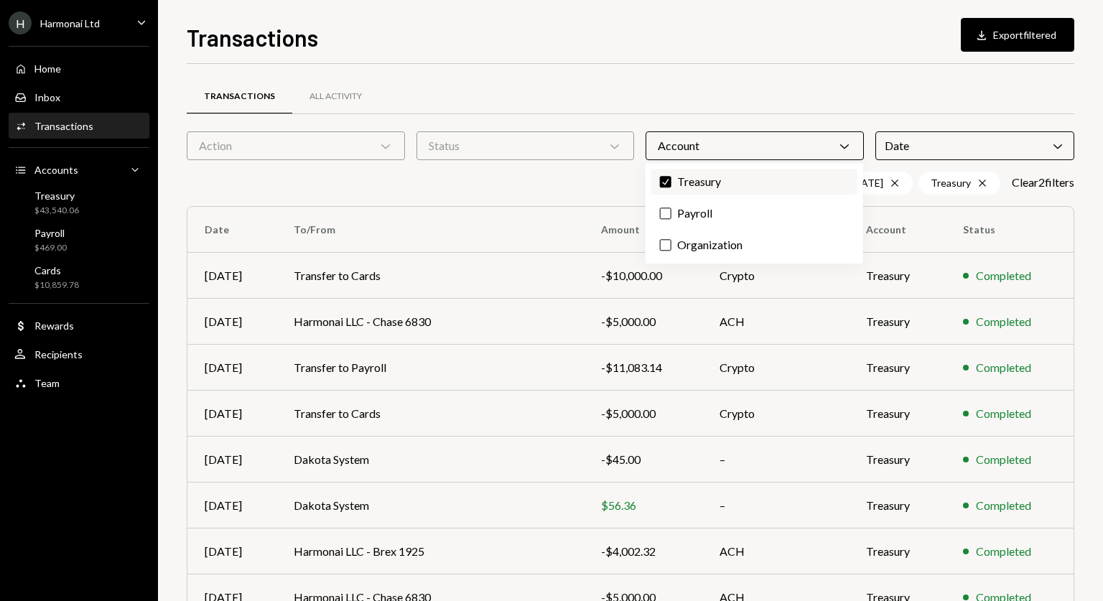
click at [666, 182] on button "Check" at bounding box center [665, 181] width 11 height 11
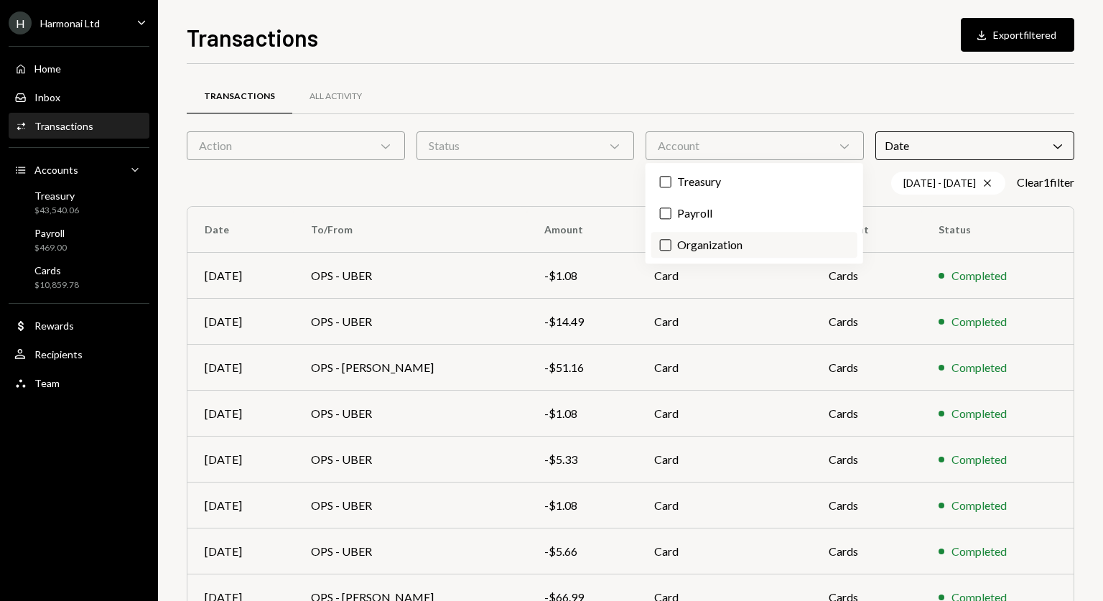
click at [660, 245] on button "Organization" at bounding box center [665, 244] width 11 height 11
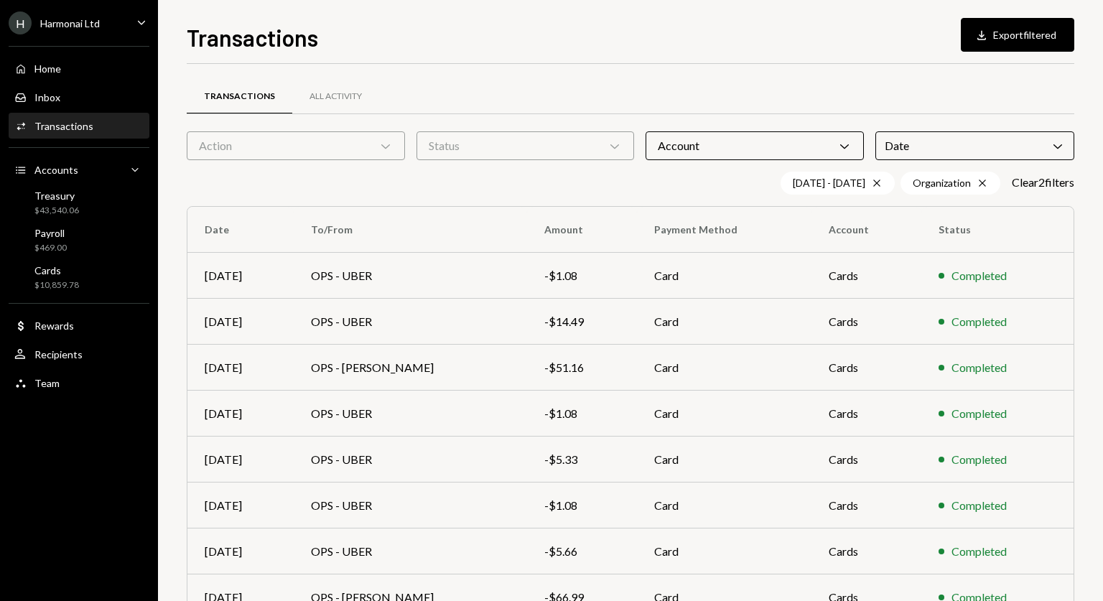
click at [892, 75] on div "Transactions All Activity Action Chevron Down Status Chevron Down Account Chevr…" at bounding box center [630, 418] width 887 height 709
click at [810, 143] on div "Account Chevron Down" at bounding box center [754, 145] width 218 height 29
click at [788, 51] on div "Transactions Download Export filtered" at bounding box center [630, 36] width 887 height 32
click at [294, 142] on div "Action Chevron Down" at bounding box center [296, 145] width 218 height 29
click at [329, 210] on label "Card Transaction" at bounding box center [295, 213] width 206 height 26
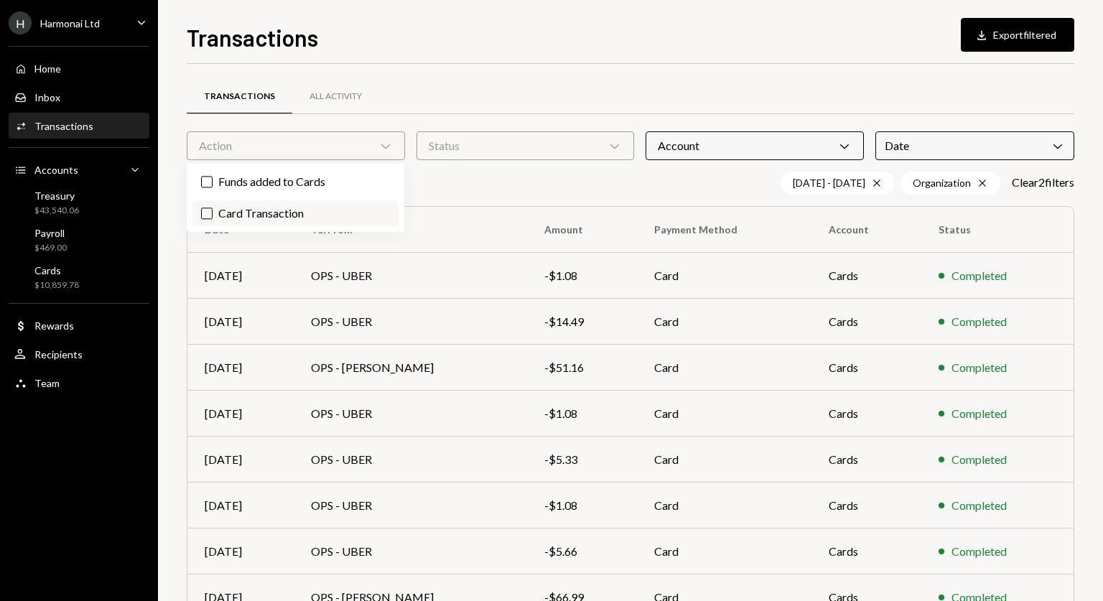
click at [213, 210] on button "Card Transaction" at bounding box center [206, 212] width 11 height 11
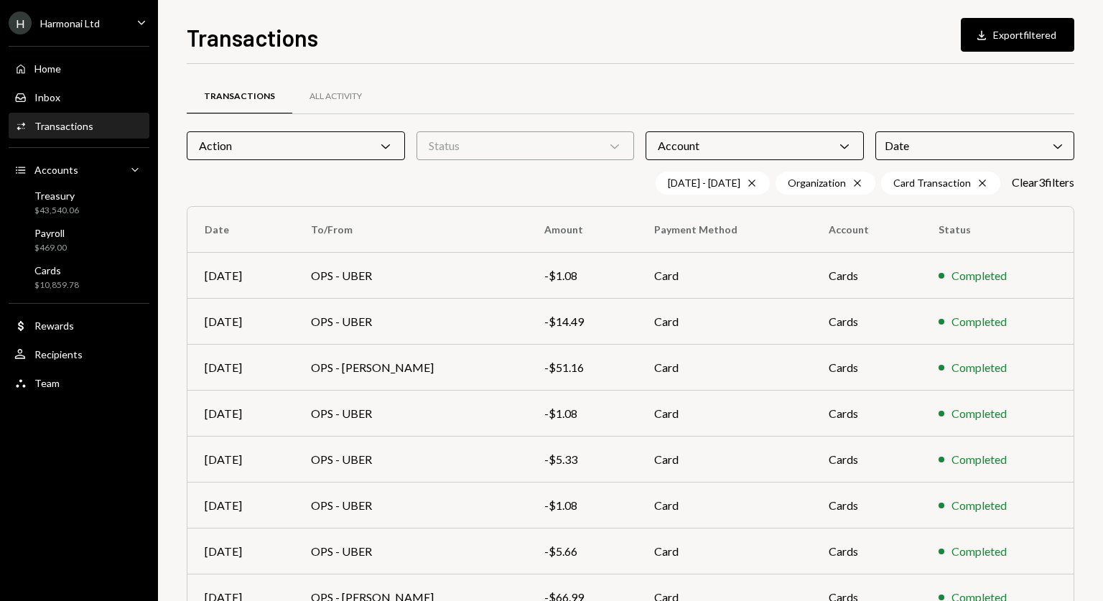
click at [1025, 143] on div "Date Chevron Down" at bounding box center [974, 145] width 199 height 29
click at [849, 146] on icon "Chevron Down" at bounding box center [844, 146] width 14 height 14
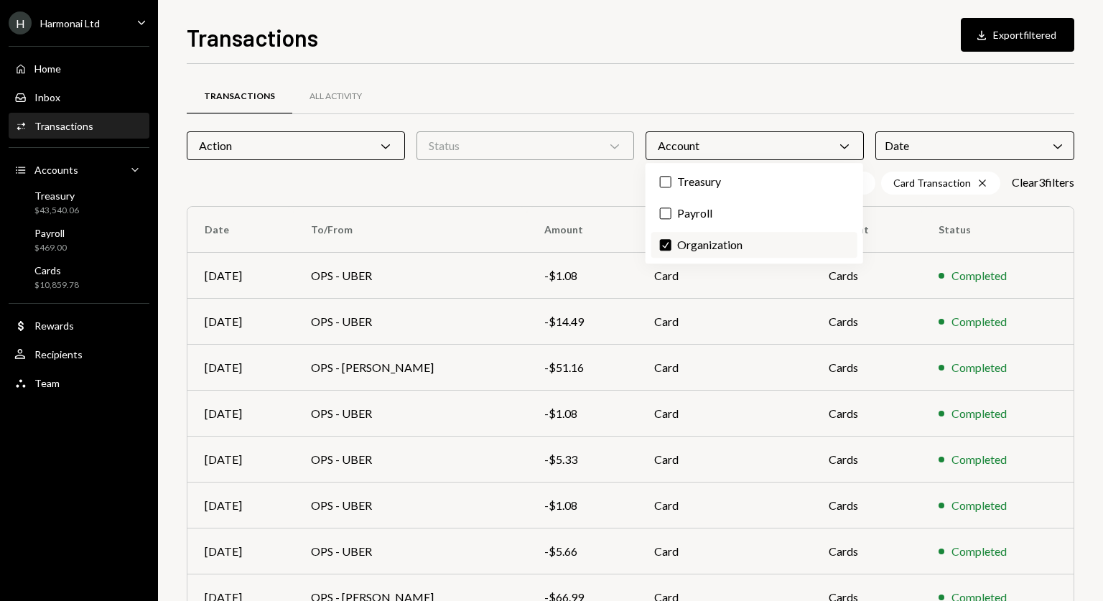
click at [665, 252] on label "Check Organization" at bounding box center [754, 245] width 206 height 26
click at [665, 251] on button "Check" at bounding box center [665, 244] width 11 height 11
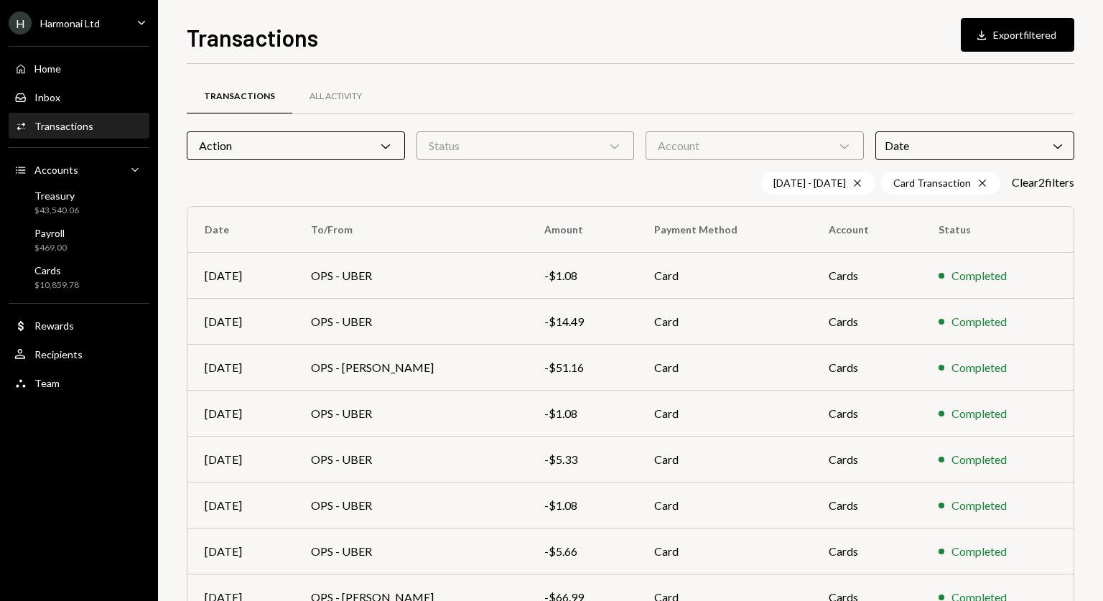
click at [705, 44] on div "Transactions Download Export filtered" at bounding box center [630, 36] width 887 height 32
click at [347, 147] on div "Action Chevron Down" at bounding box center [296, 145] width 218 height 29
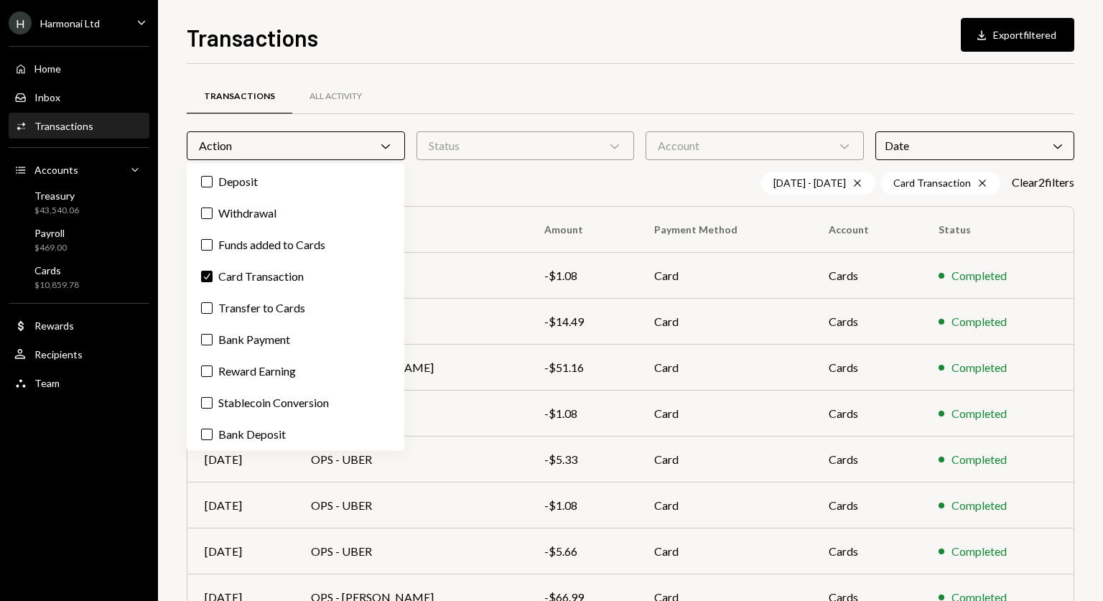
scroll to position [34, 0]
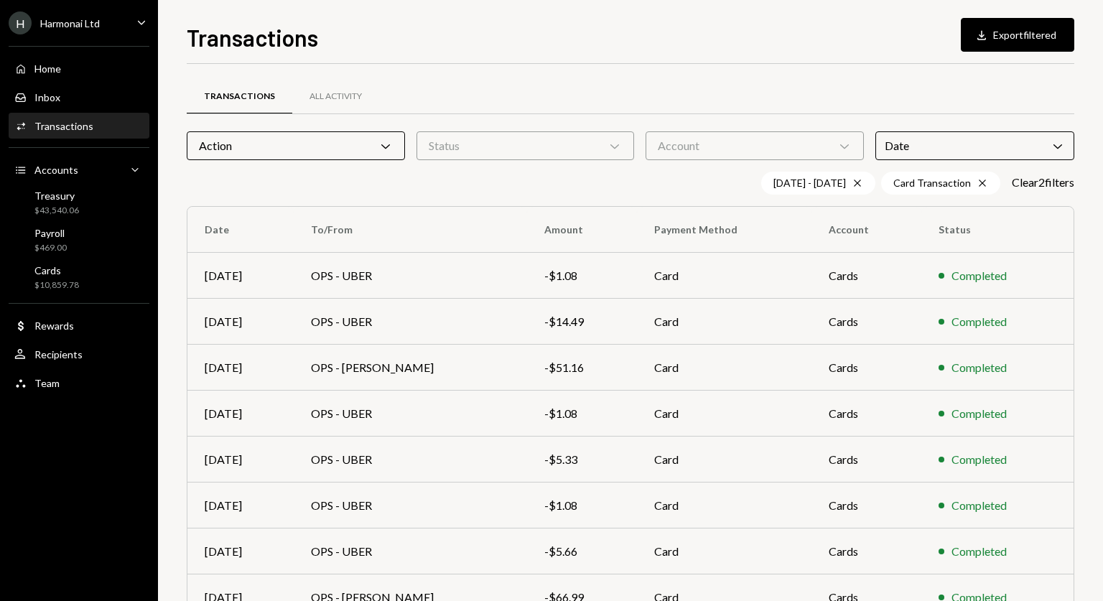
click at [616, 33] on div "Transactions Download Export filtered" at bounding box center [630, 36] width 887 height 32
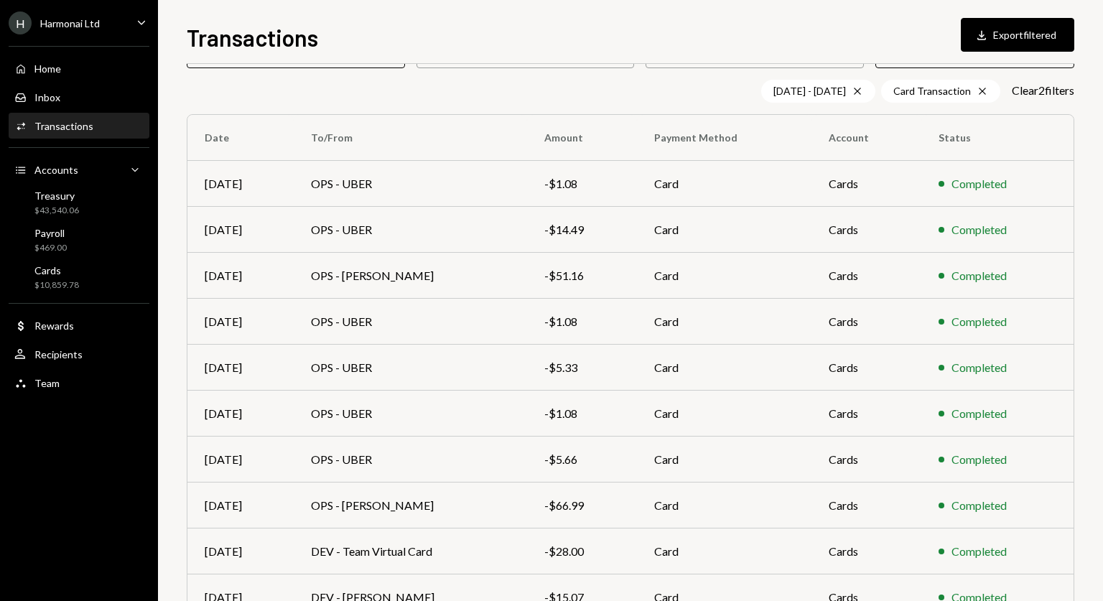
scroll to position [171, 0]
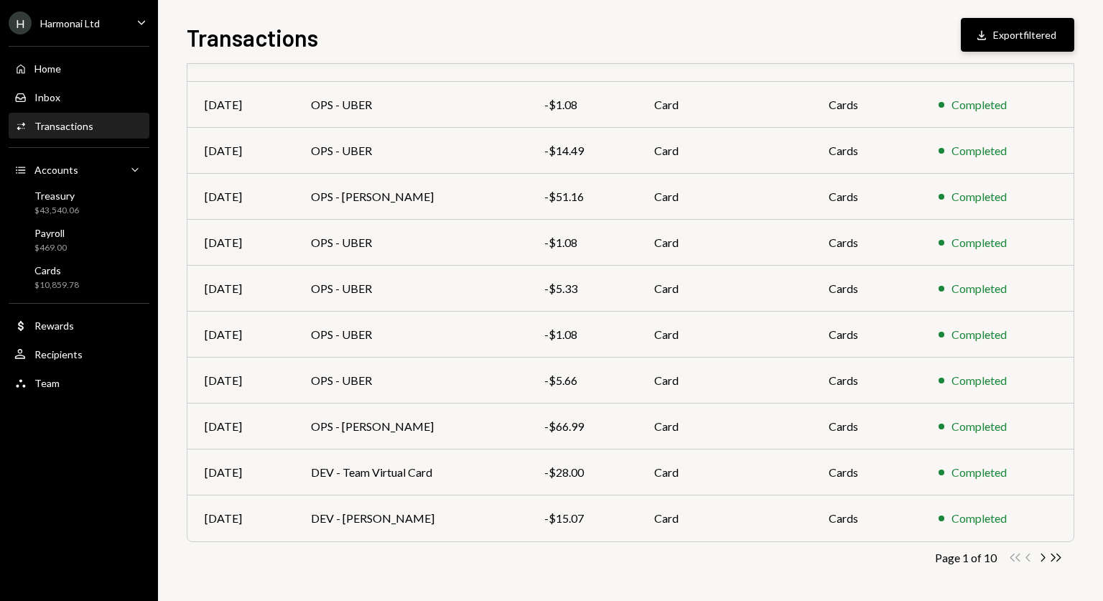
click at [1021, 35] on button "Download Export filtered" at bounding box center [1017, 35] width 113 height 34
